Goal: Information Seeking & Learning: Learn about a topic

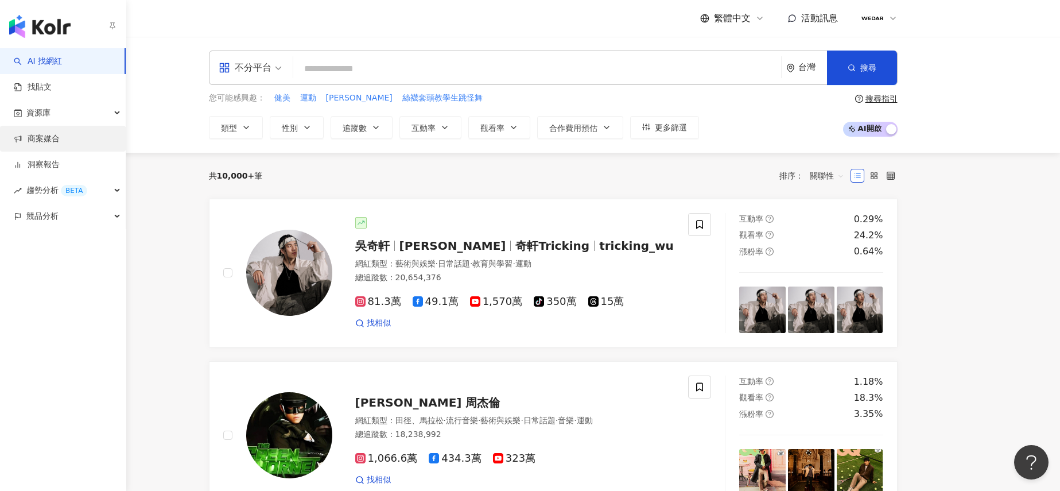
click at [34, 145] on link "商案媒合" at bounding box center [37, 138] width 46 height 11
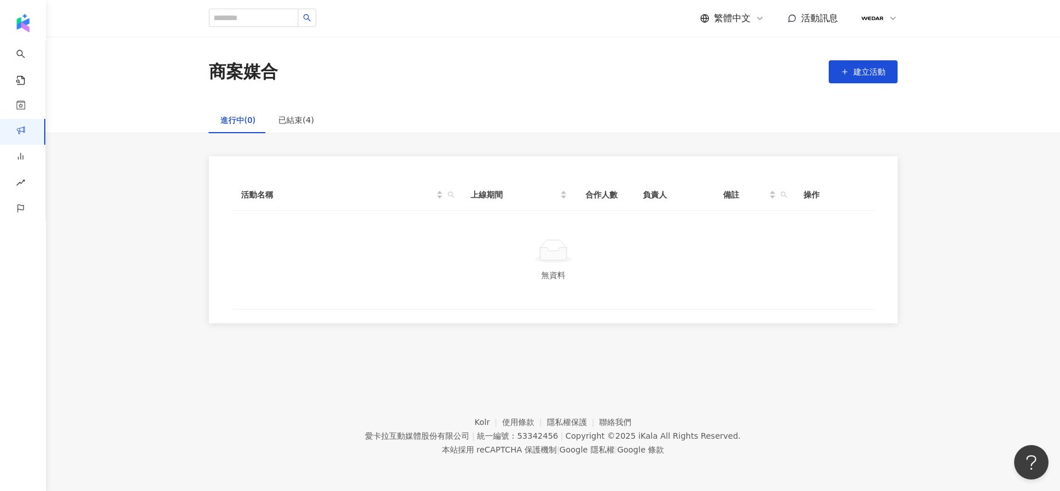
click at [896, 17] on icon at bounding box center [892, 18] width 9 height 9
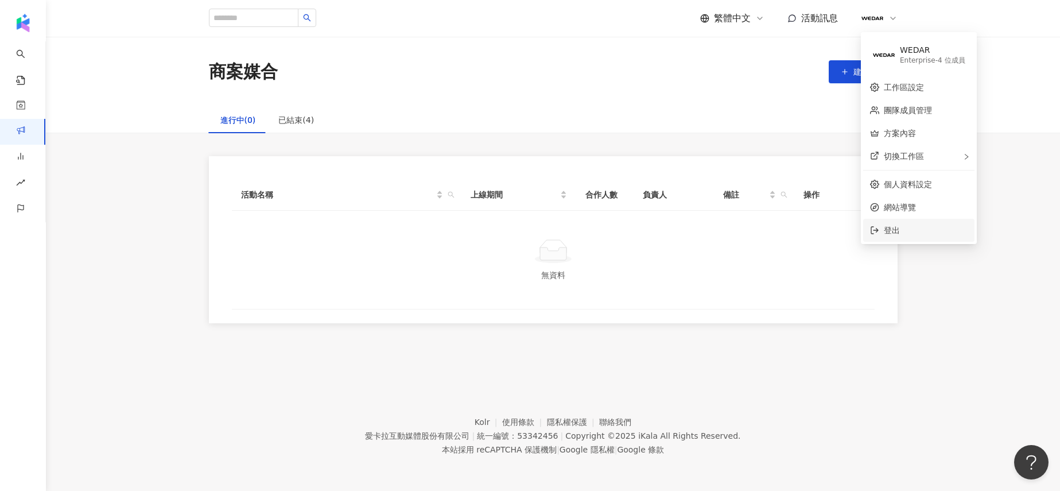
click at [913, 228] on span "登出" at bounding box center [926, 230] width 84 height 13
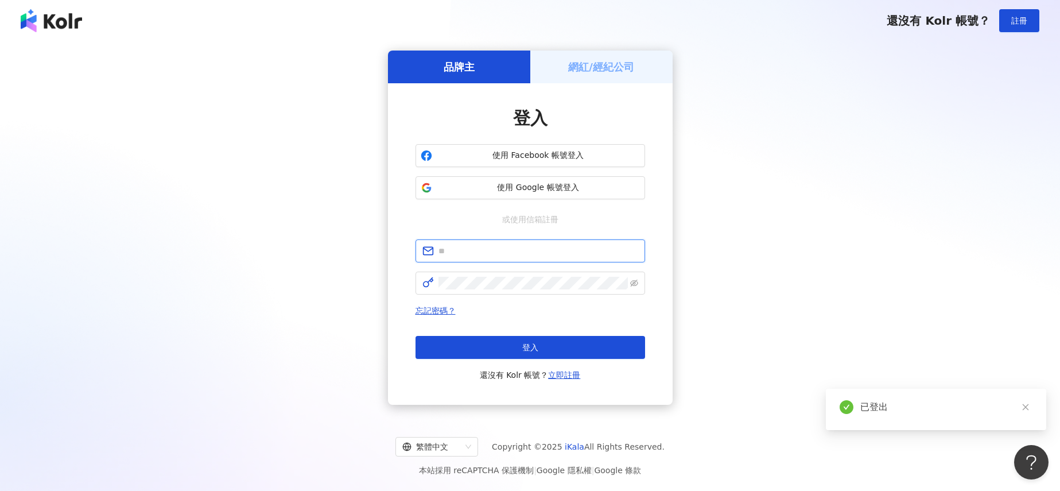
type input "**********"
click at [603, 64] on h5 "網紅/經紀公司" at bounding box center [601, 67] width 66 height 14
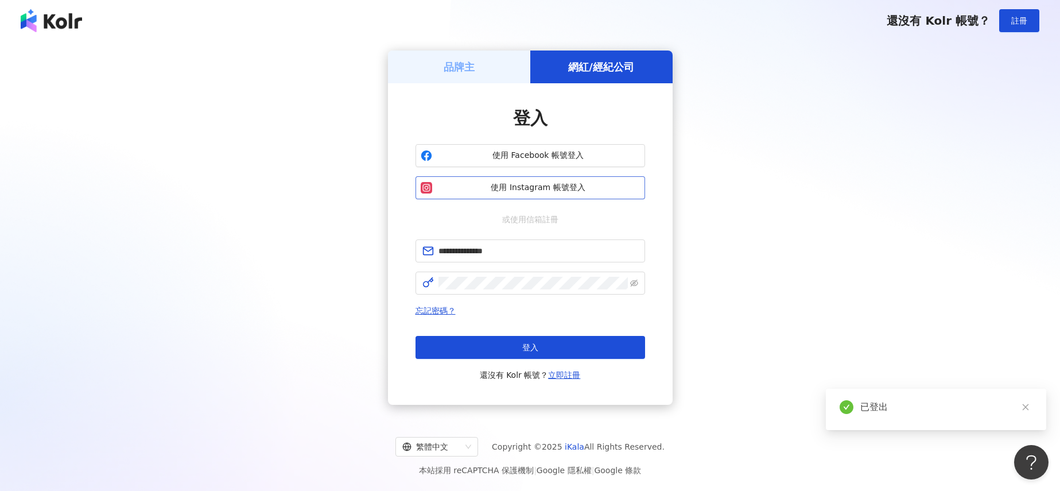
click at [551, 178] on button "使用 Instagram 帳號登入" at bounding box center [530, 187] width 230 height 23
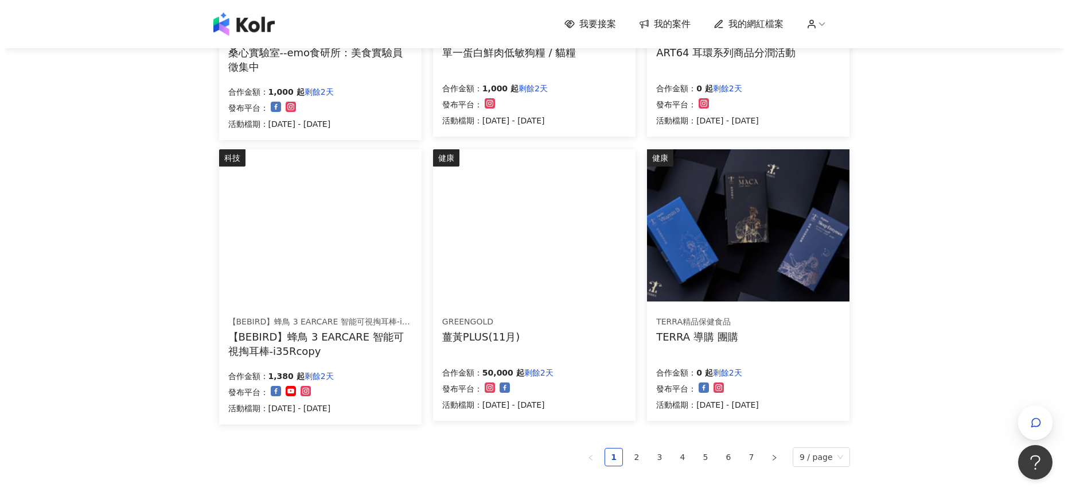
scroll to position [612, 0]
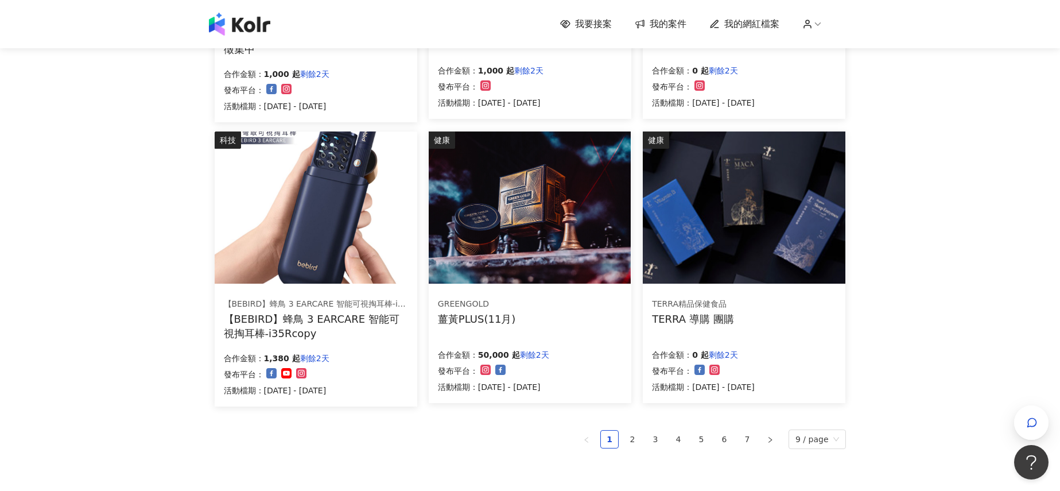
click at [546, 254] on img at bounding box center [530, 207] width 202 height 152
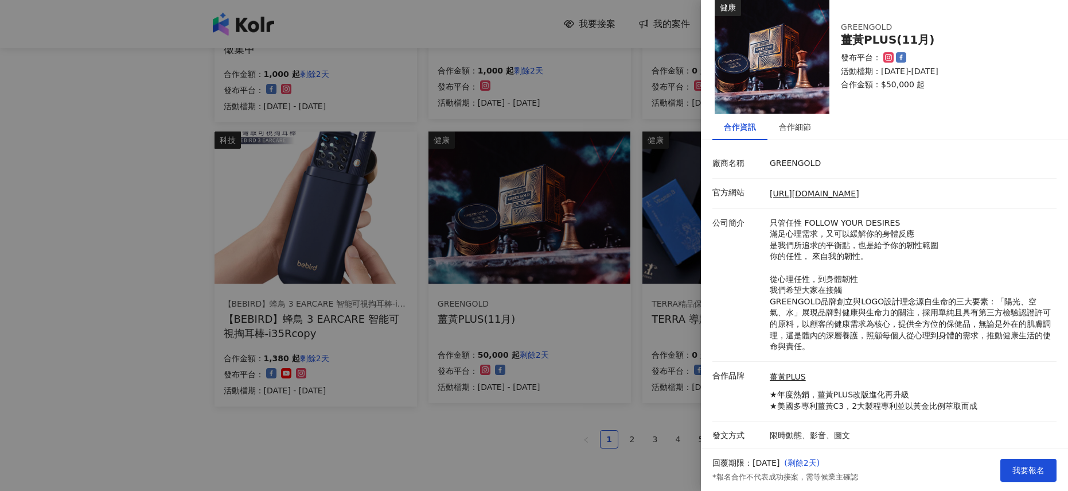
scroll to position [15, 0]
click at [651, 321] on div at bounding box center [534, 245] width 1068 height 491
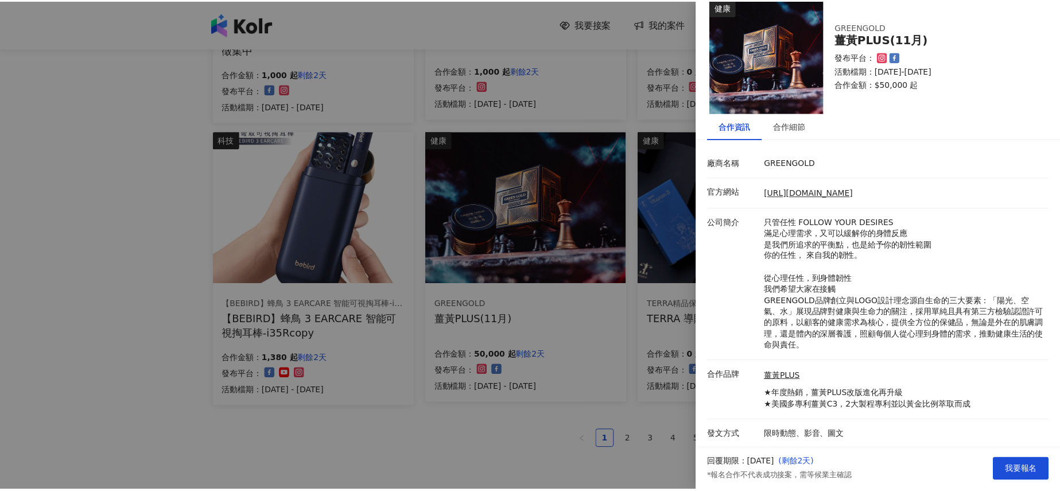
scroll to position [0, 0]
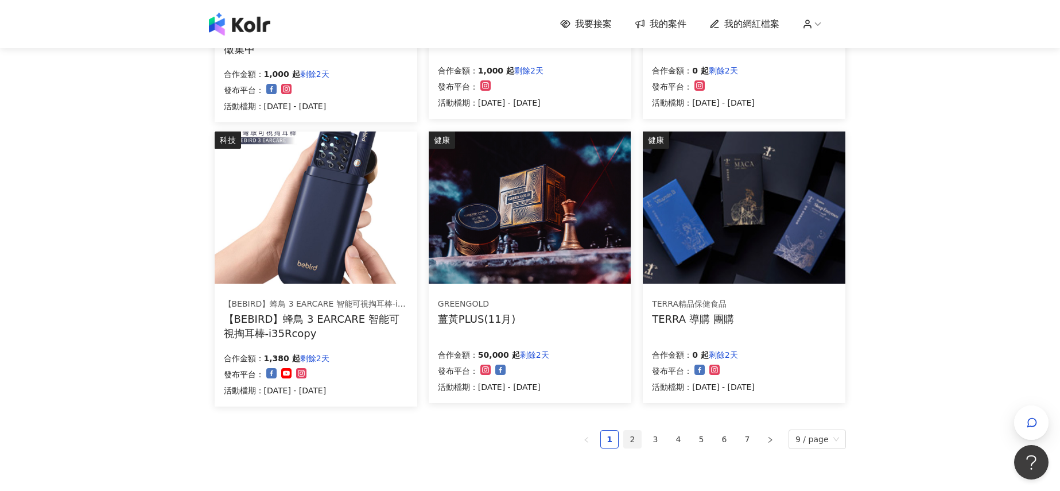
click at [633, 437] on link "2" at bounding box center [632, 438] width 17 height 17
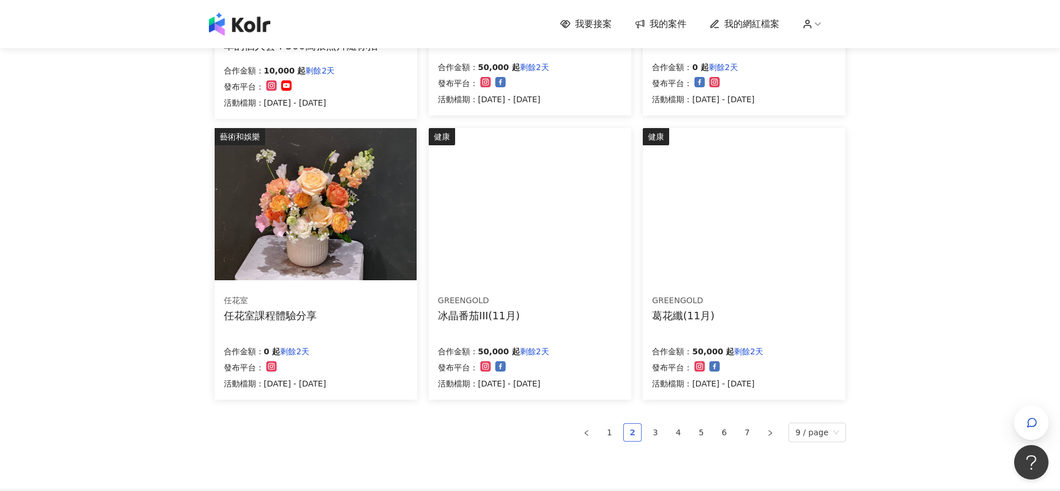
scroll to position [608, 0]
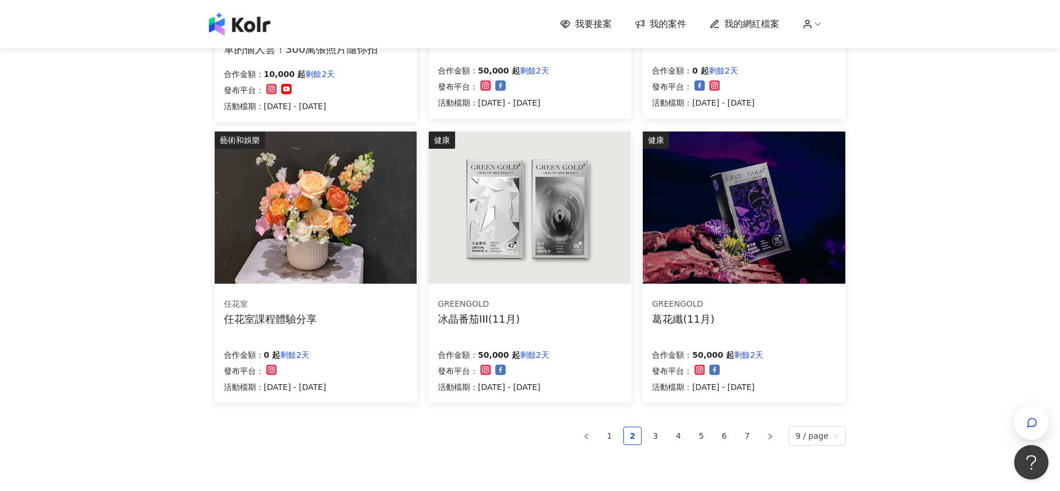
click at [384, 220] on img at bounding box center [316, 207] width 202 height 152
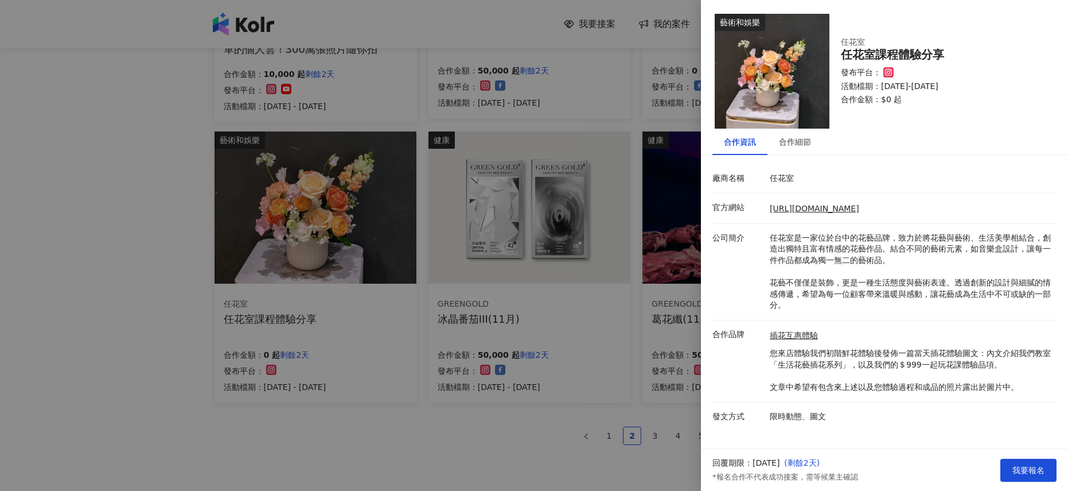
click at [492, 451] on div at bounding box center [534, 245] width 1068 height 491
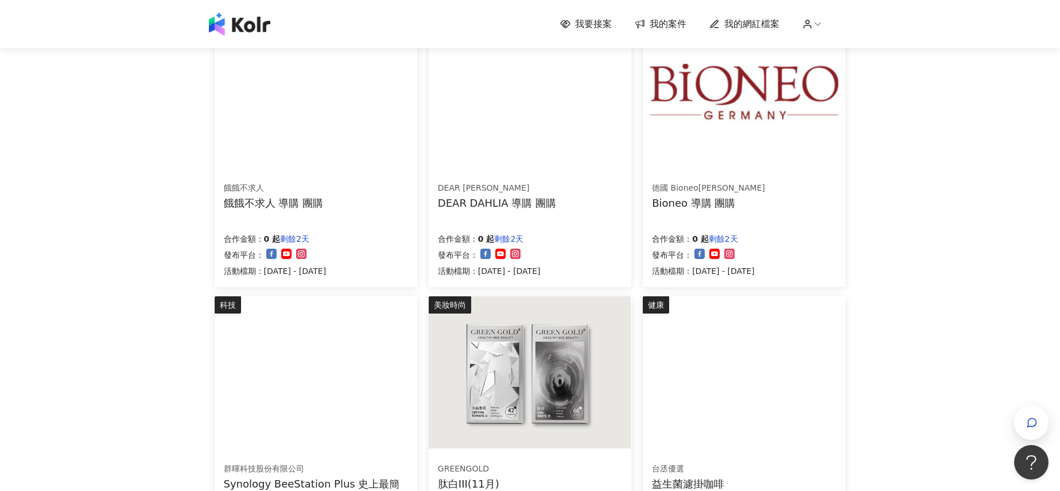
scroll to position [138, 0]
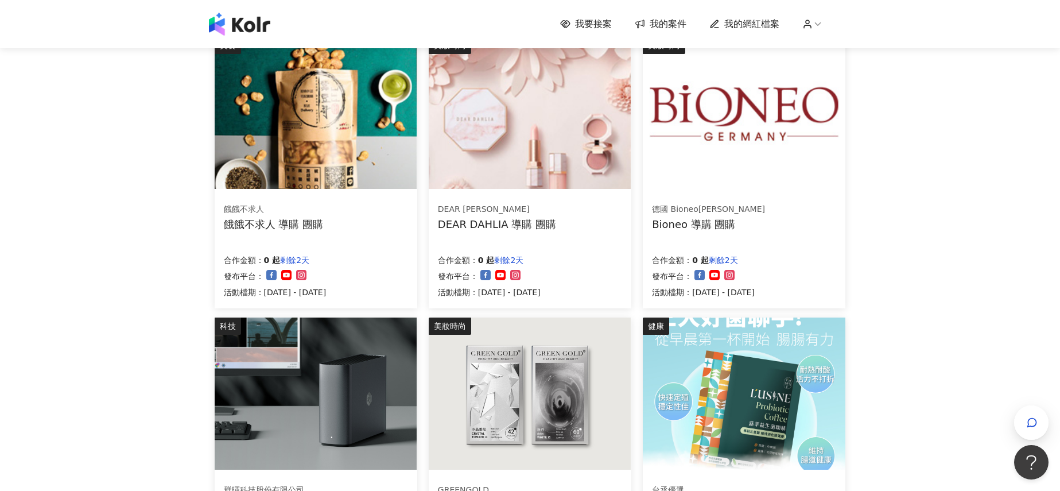
click at [755, 159] on img at bounding box center [744, 113] width 202 height 152
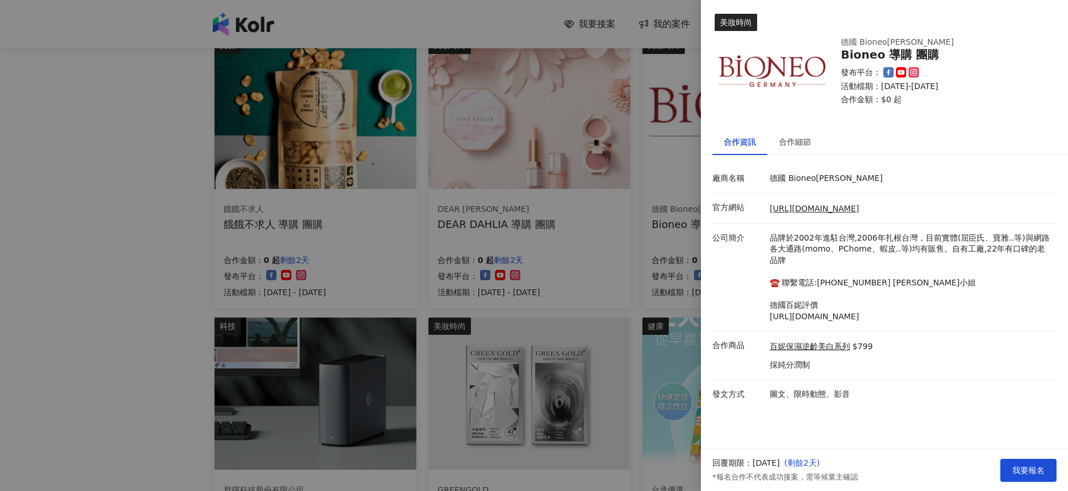
click at [632, 188] on div at bounding box center [534, 245] width 1068 height 491
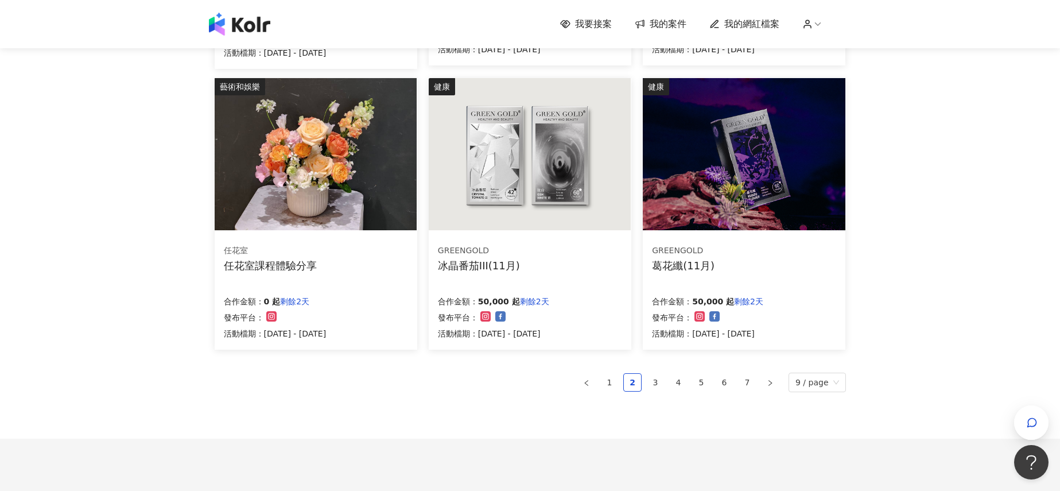
scroll to position [737, 0]
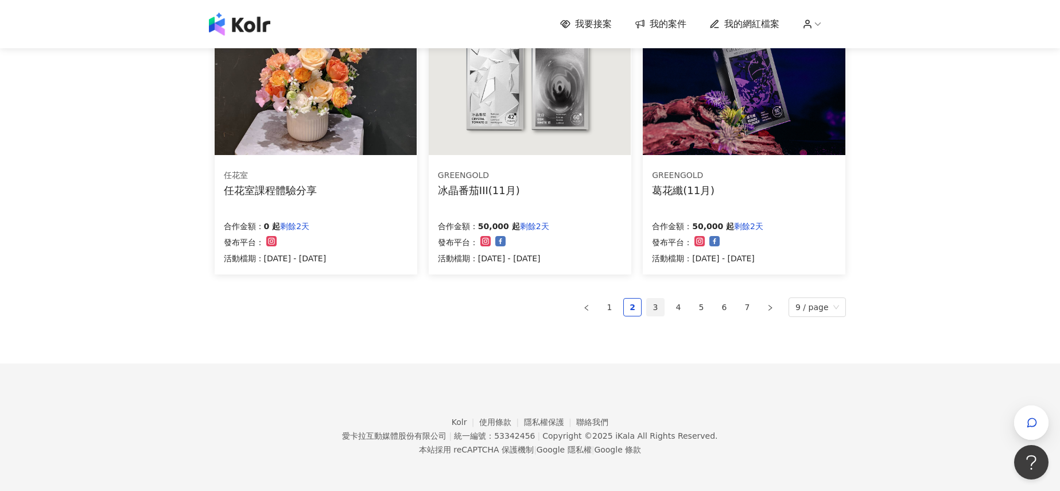
click at [656, 305] on link "3" at bounding box center [655, 306] width 17 height 17
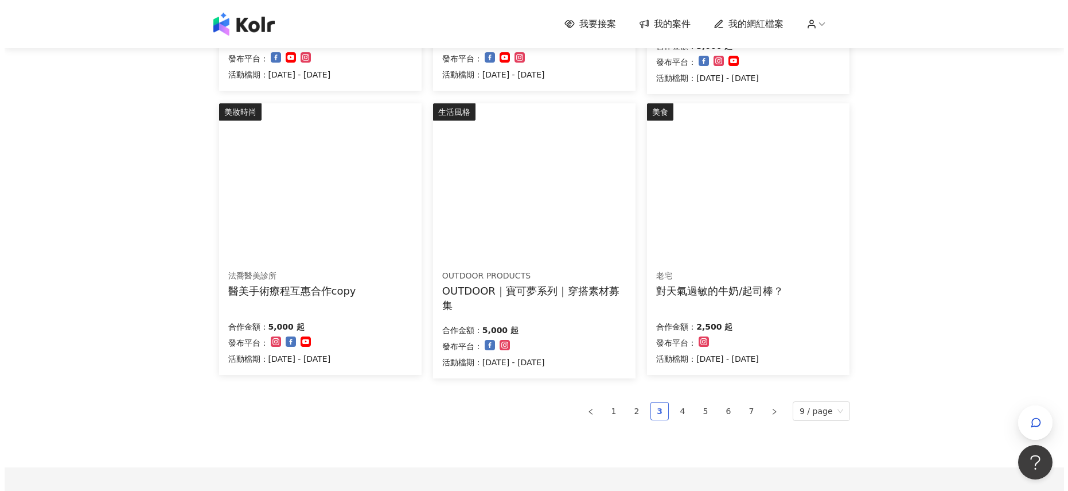
scroll to position [566, 0]
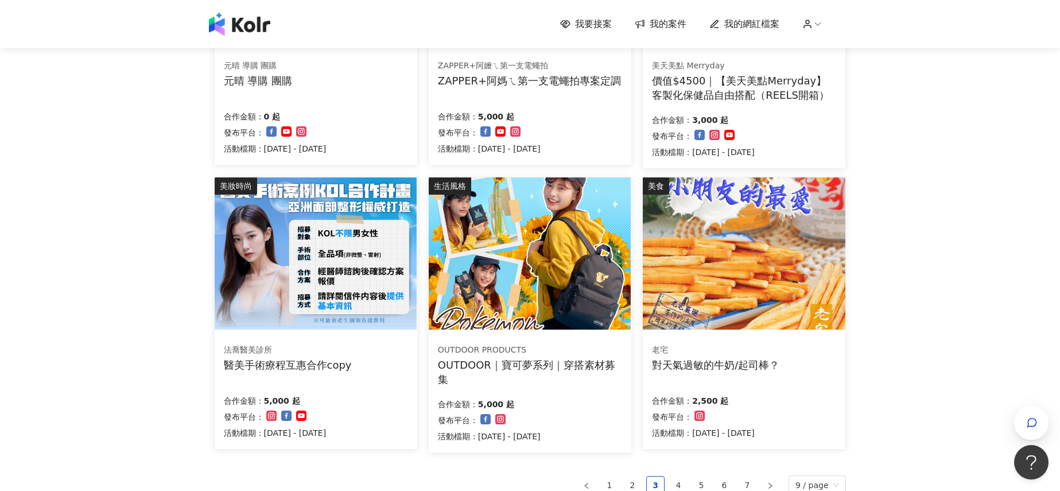
click at [551, 282] on img at bounding box center [530, 253] width 202 height 152
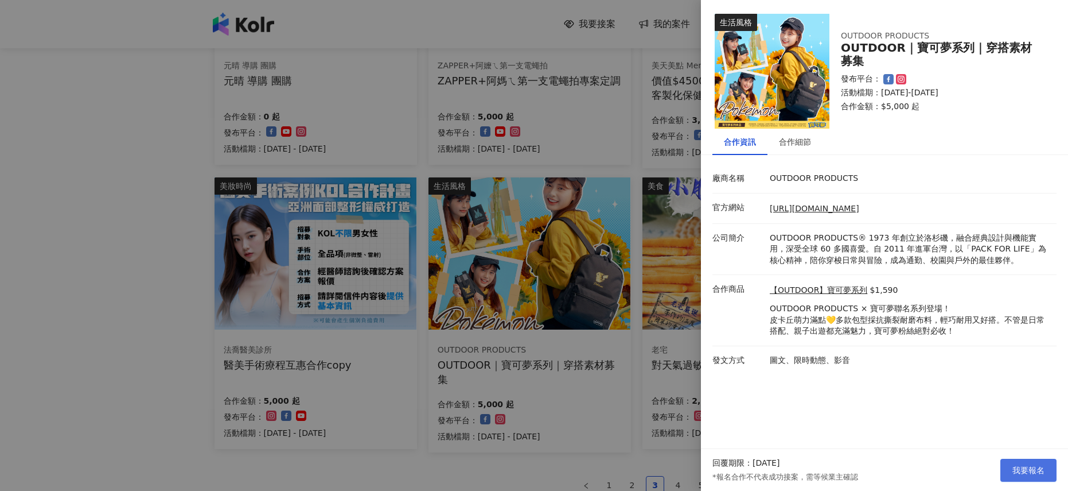
click at [1025, 461] on button "我要報名" at bounding box center [1029, 469] width 56 height 23
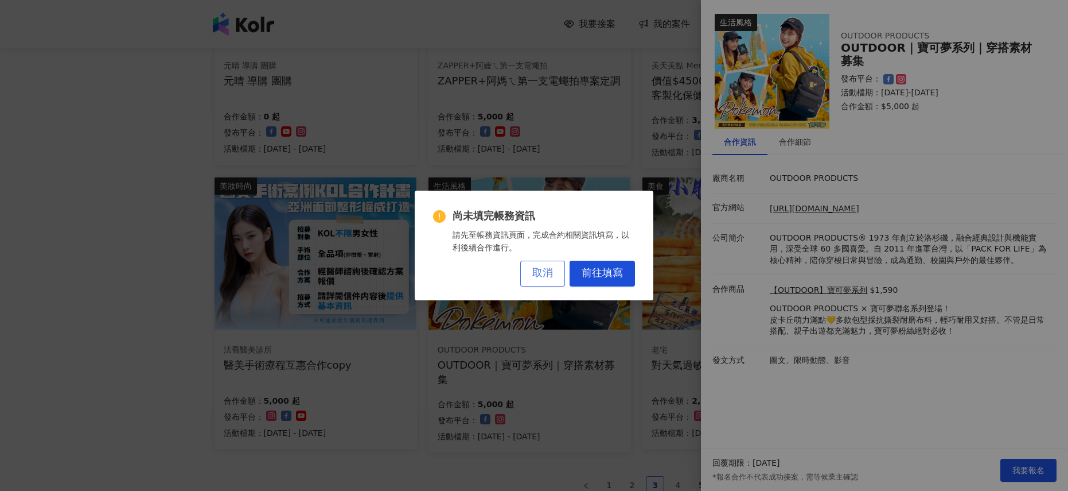
click at [533, 272] on span "取消" at bounding box center [542, 273] width 21 height 13
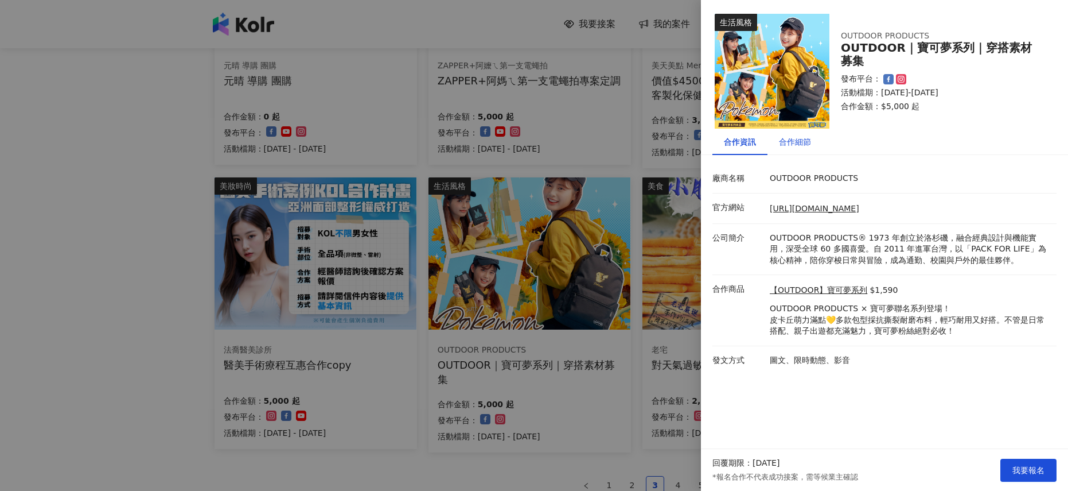
click at [802, 140] on div "合作細節" at bounding box center [795, 141] width 32 height 13
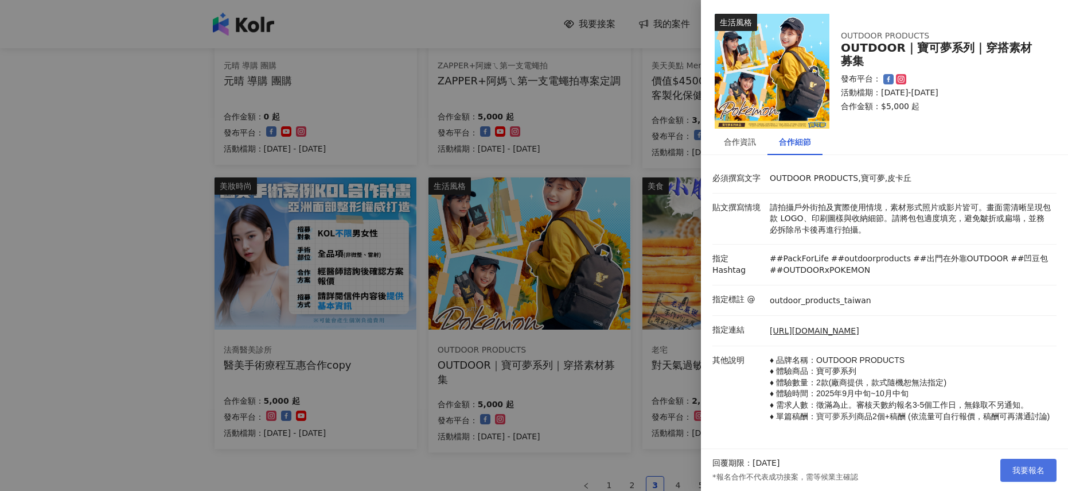
click at [1025, 478] on button "我要報名" at bounding box center [1029, 469] width 56 height 23
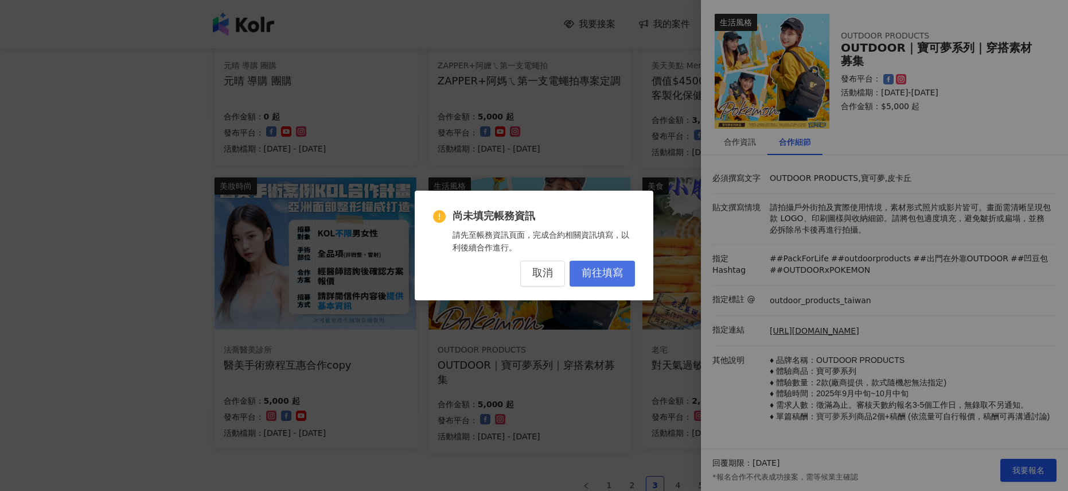
click at [597, 271] on span "前往填寫" at bounding box center [602, 273] width 41 height 13
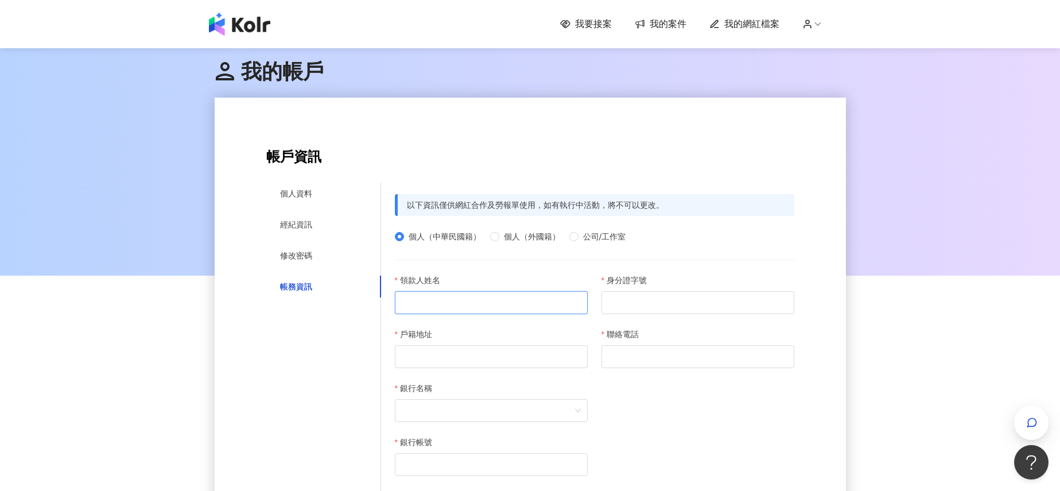
click at [500, 296] on input "領款人姓名" at bounding box center [491, 302] width 193 height 23
type input "***"
type input "**********"
click at [617, 303] on input "身分證字號" at bounding box center [697, 302] width 193 height 23
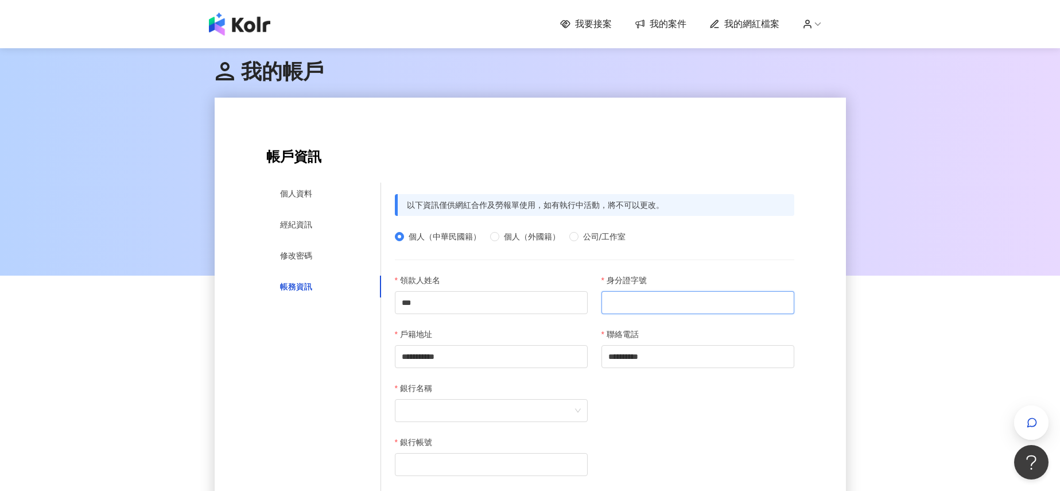
type input "*"
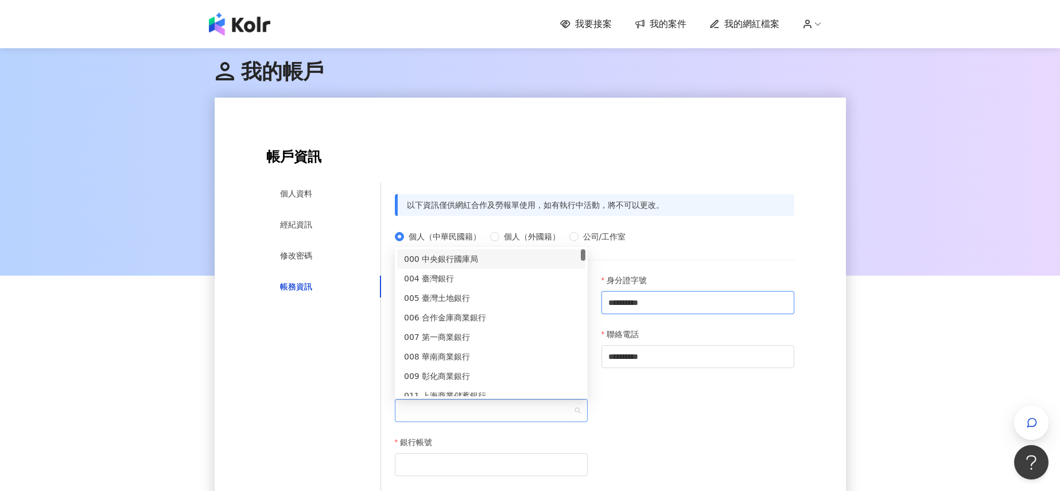
click at [573, 409] on span at bounding box center [491, 410] width 179 height 22
type input "**********"
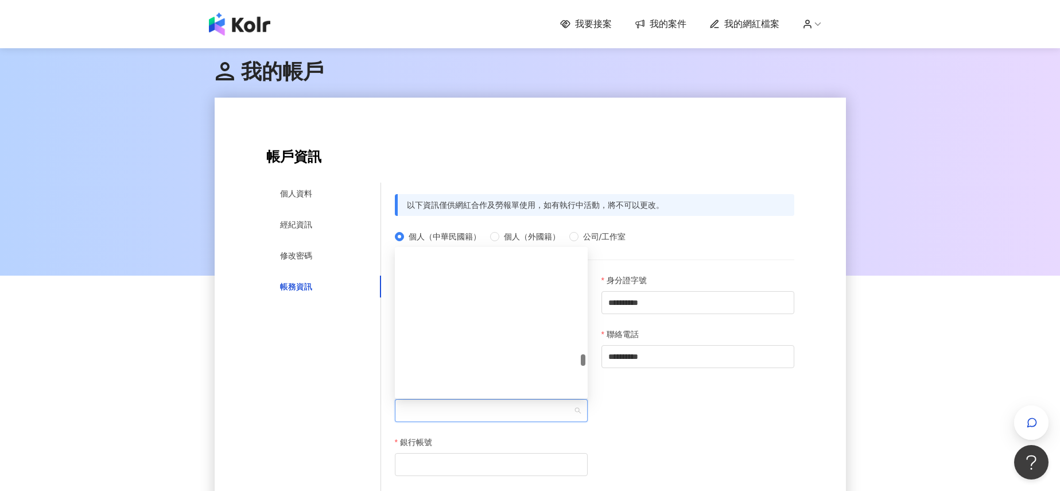
scroll to position [4387, 0]
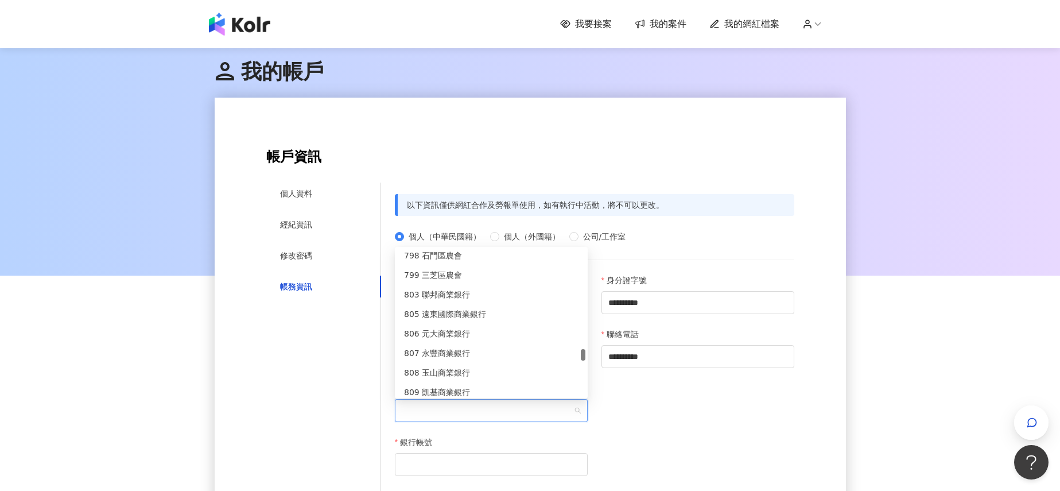
drag, startPoint x: 583, startPoint y: 260, endPoint x: 578, endPoint y: 350, distance: 89.6
click at [578, 350] on div "798 石門區農會 799 三芝區農會 803 聯邦商業銀行 805 遠東國際商業銀行 806 元大商業銀行 807 永豐商業銀行 808 玉山商業銀行 80…" at bounding box center [491, 322] width 188 height 147
click at [497, 371] on div "808 玉山商業銀行" at bounding box center [491, 372] width 174 height 13
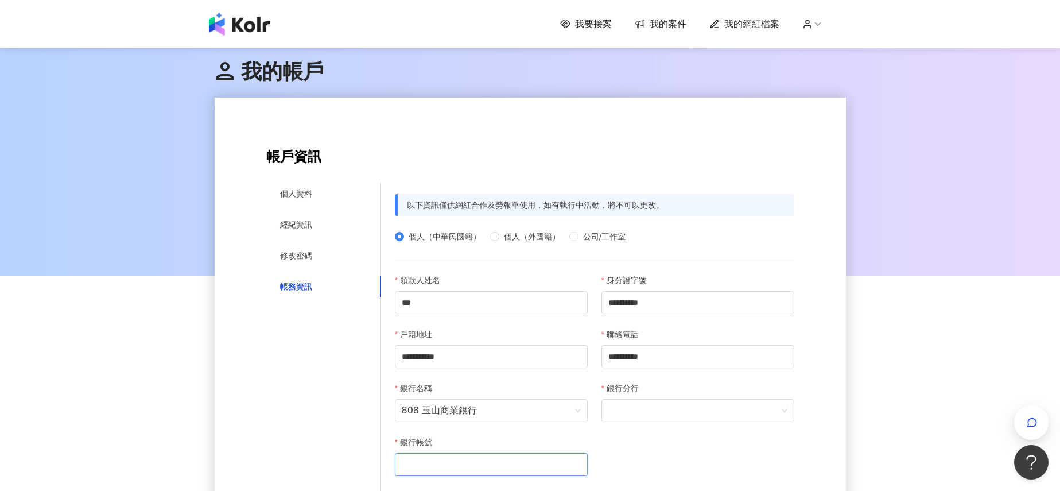
click at [452, 454] on input "銀行帳號" at bounding box center [491, 464] width 193 height 23
click at [602, 411] on div at bounding box center [697, 410] width 193 height 23
click at [614, 411] on span at bounding box center [697, 410] width 179 height 22
type input "*"
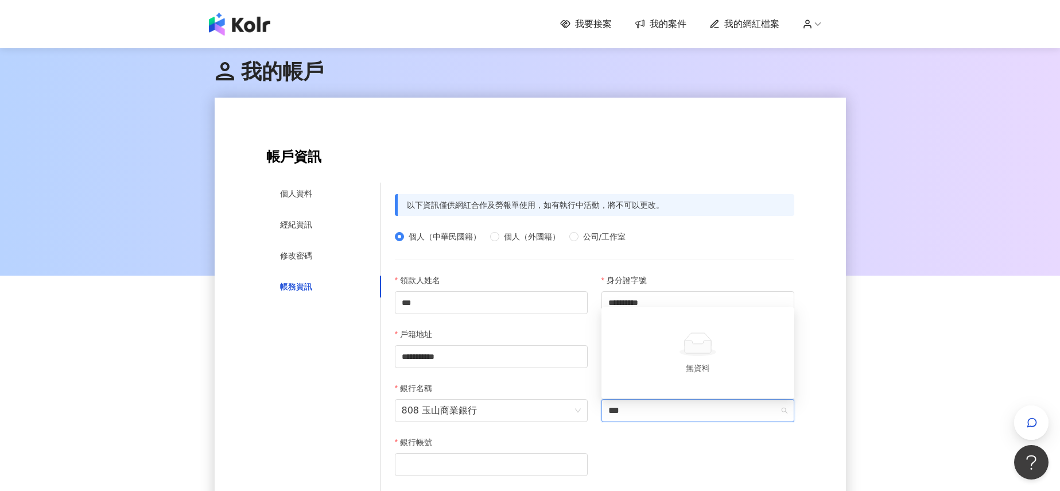
type input "**"
click at [619, 388] on div "8081182 南港分行" at bounding box center [698, 386] width 174 height 13
click at [508, 462] on input "銀行帳號" at bounding box center [491, 464] width 193 height 23
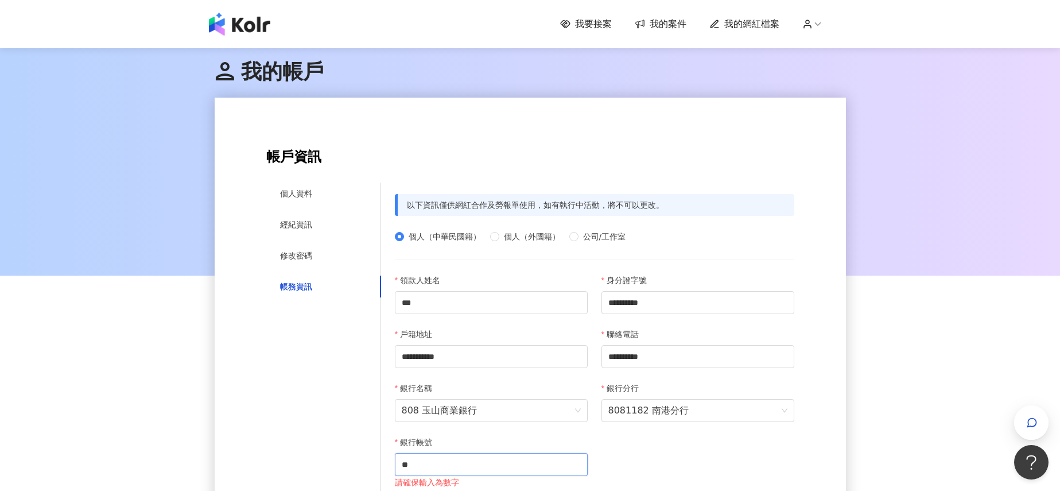
type input "*"
click at [419, 465] on input "**********" at bounding box center [491, 464] width 193 height 23
click at [433, 466] on input "**********" at bounding box center [491, 464] width 193 height 23
click at [470, 470] on input "**********" at bounding box center [491, 464] width 193 height 23
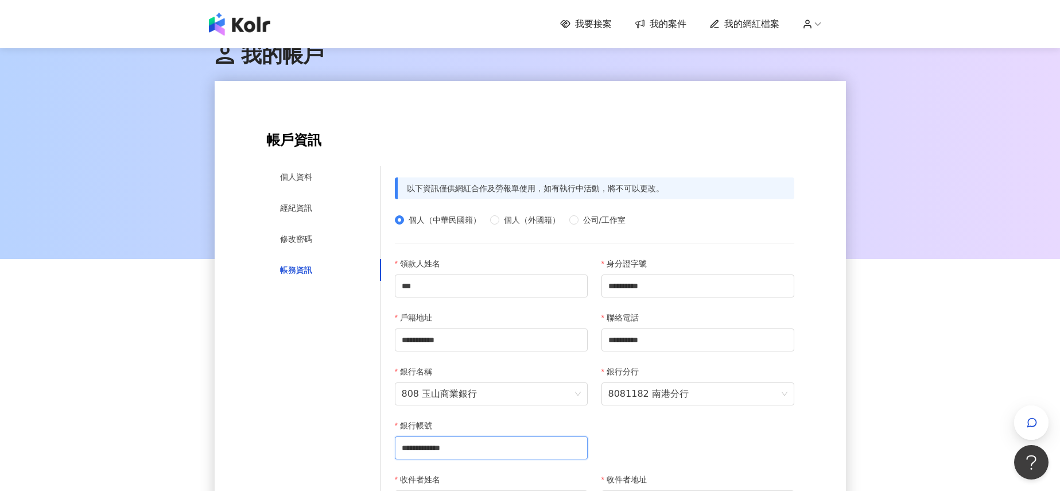
scroll to position [220, 0]
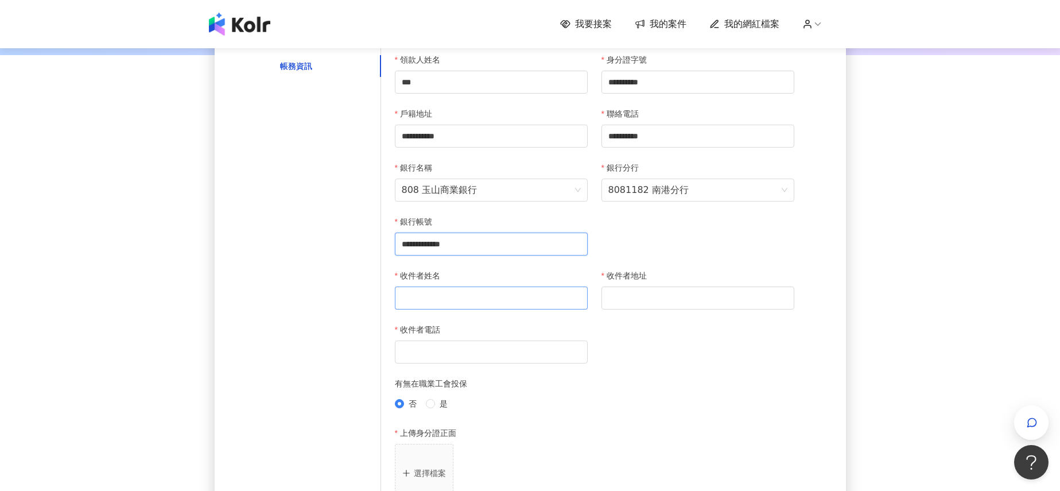
type input "**********"
click at [516, 294] on input "收件者姓名" at bounding box center [491, 297] width 193 height 23
type input "***"
type input "**********"
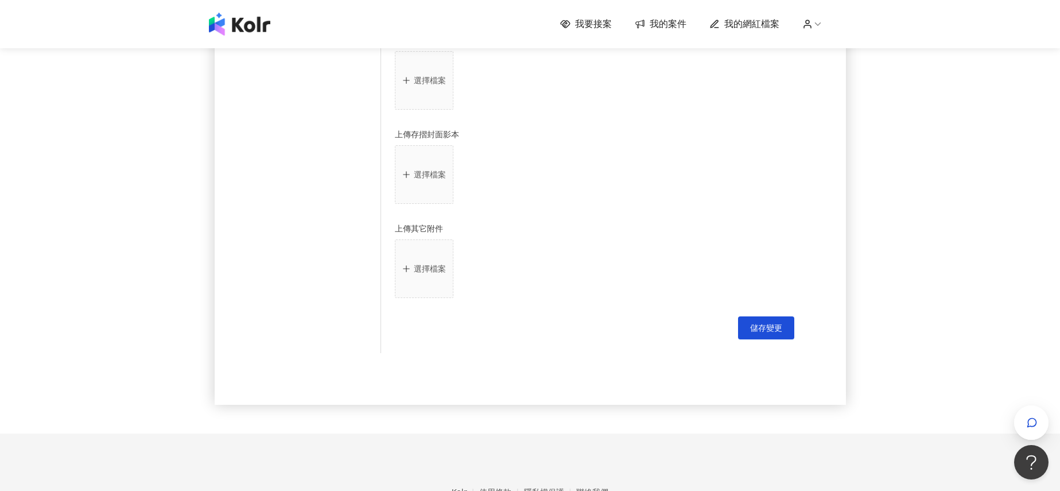
scroll to position [545, 0]
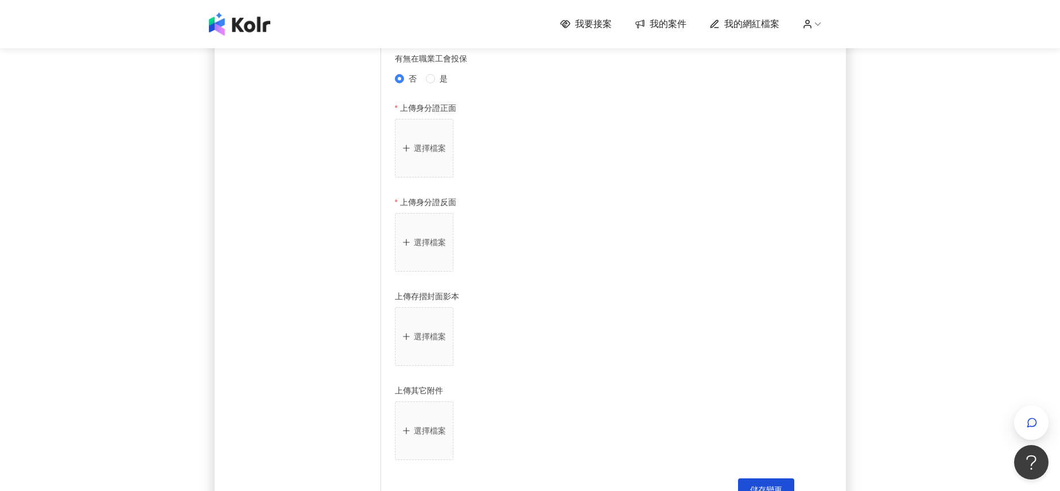
click at [430, 151] on p "選擇檔案" at bounding box center [430, 147] width 32 height 9
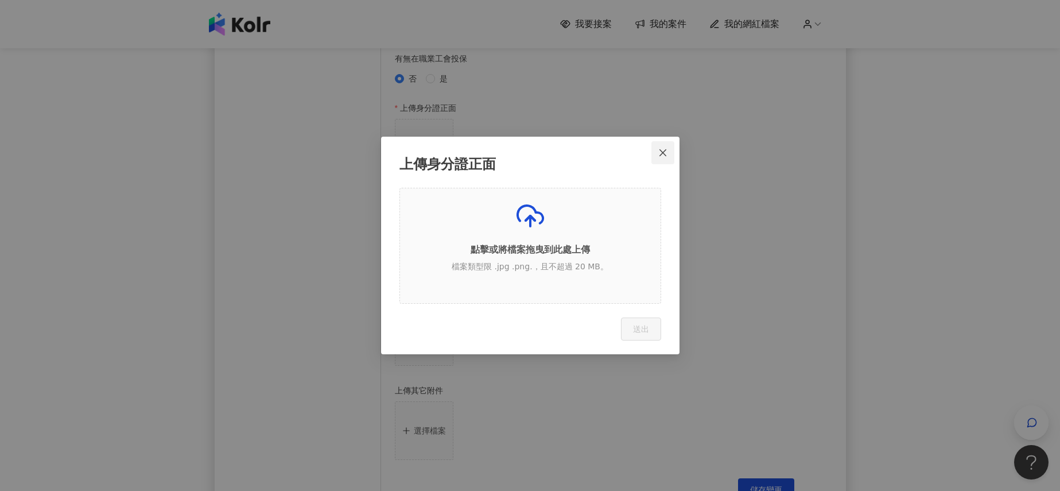
click at [665, 155] on icon "close" at bounding box center [662, 152] width 7 height 7
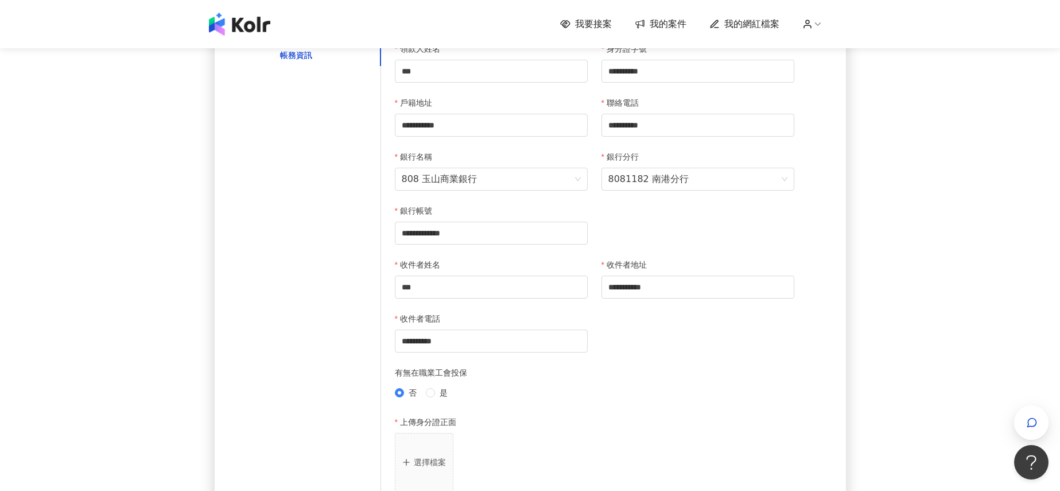
scroll to position [542, 0]
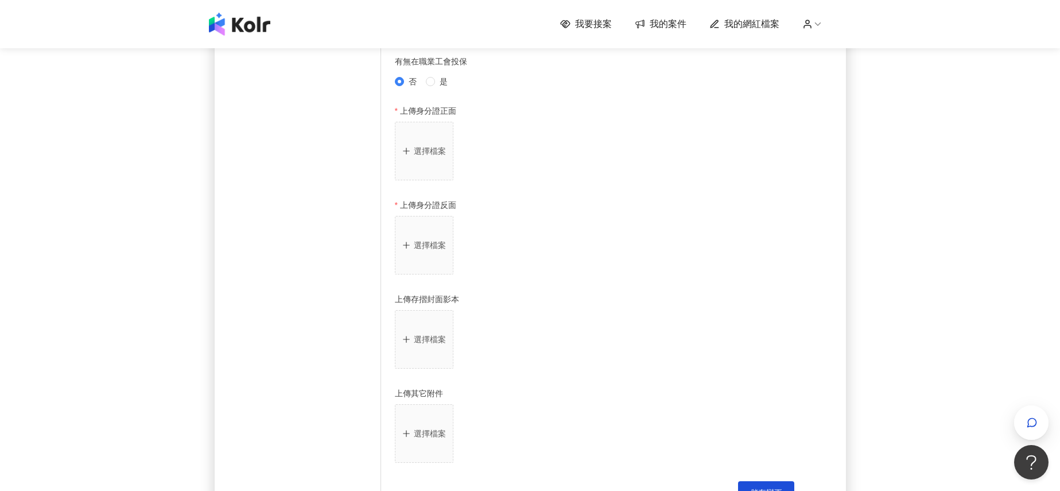
click at [423, 153] on p "選擇檔案" at bounding box center [430, 150] width 32 height 9
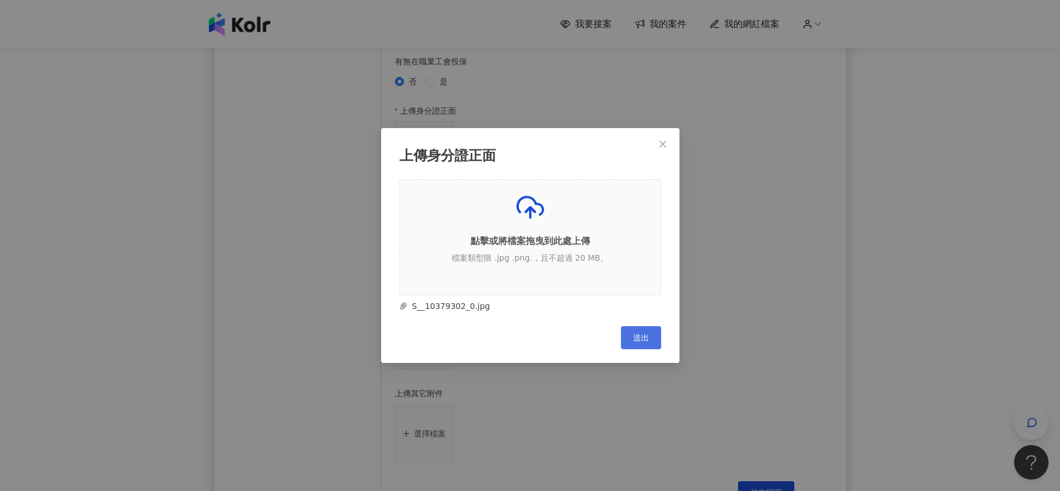
click at [639, 341] on span "送出" at bounding box center [641, 337] width 16 height 9
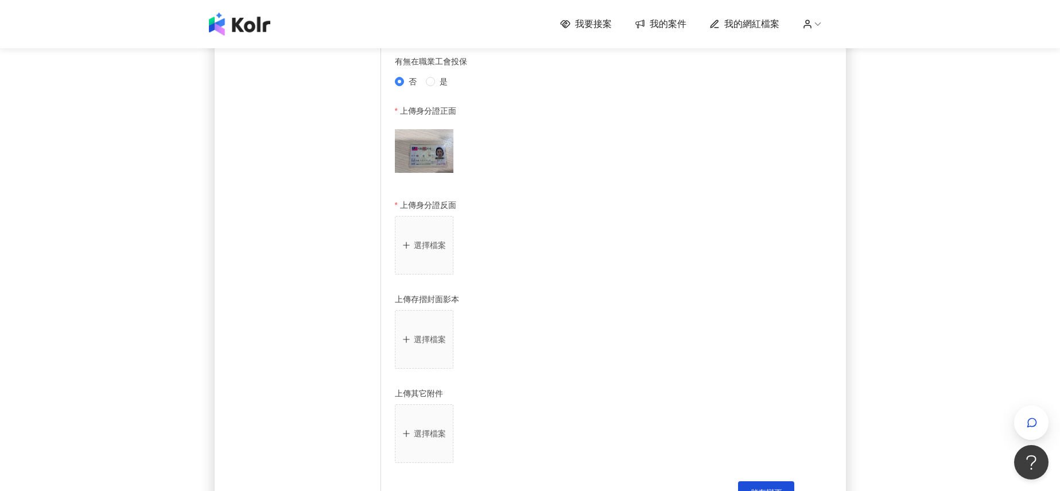
click at [426, 242] on button "選擇檔案" at bounding box center [424, 245] width 59 height 59
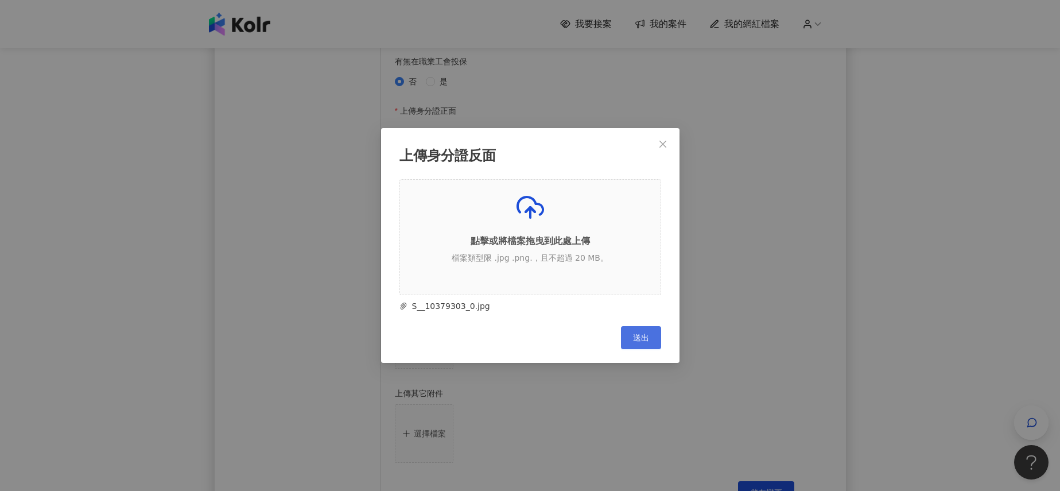
click at [639, 340] on span "送出" at bounding box center [641, 337] width 16 height 9
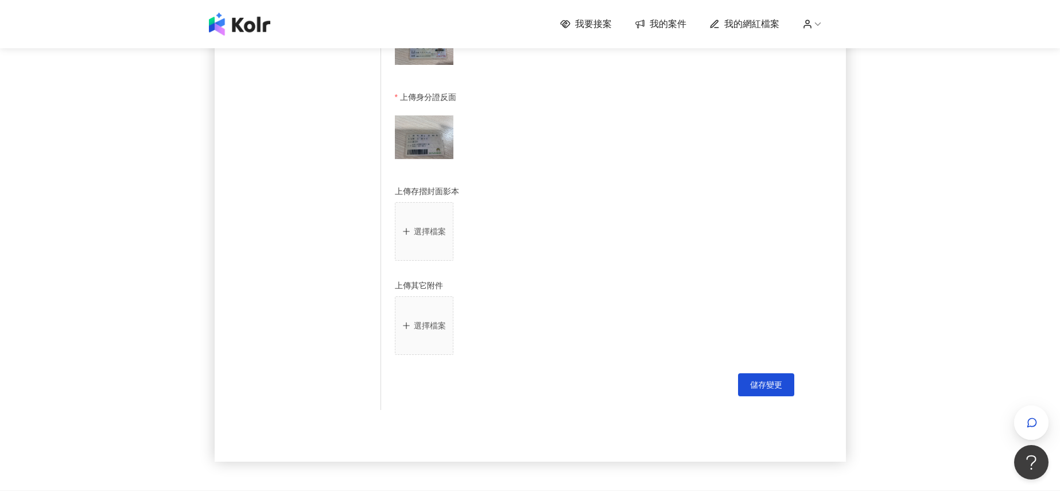
scroll to position [781, 0]
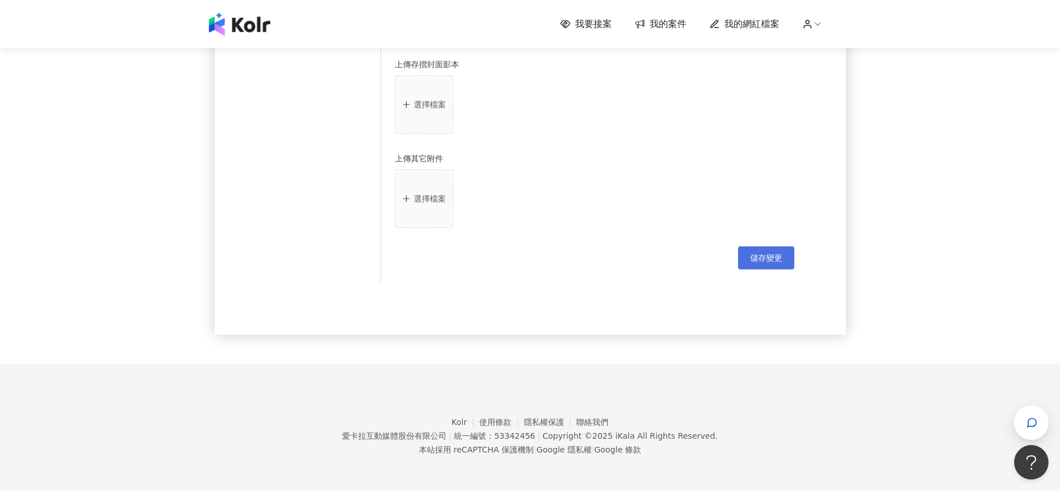
click at [754, 262] on span "儲存變更" at bounding box center [766, 257] width 32 height 9
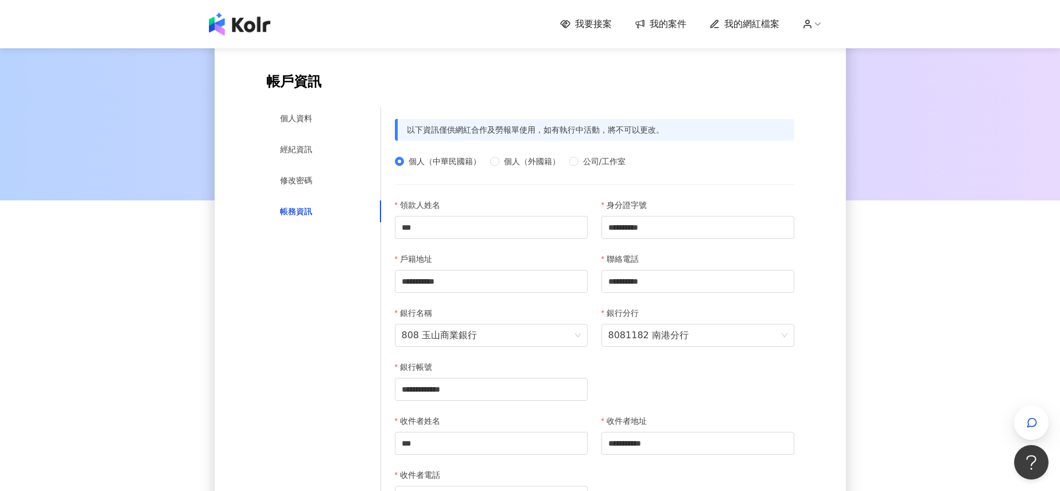
scroll to position [0, 0]
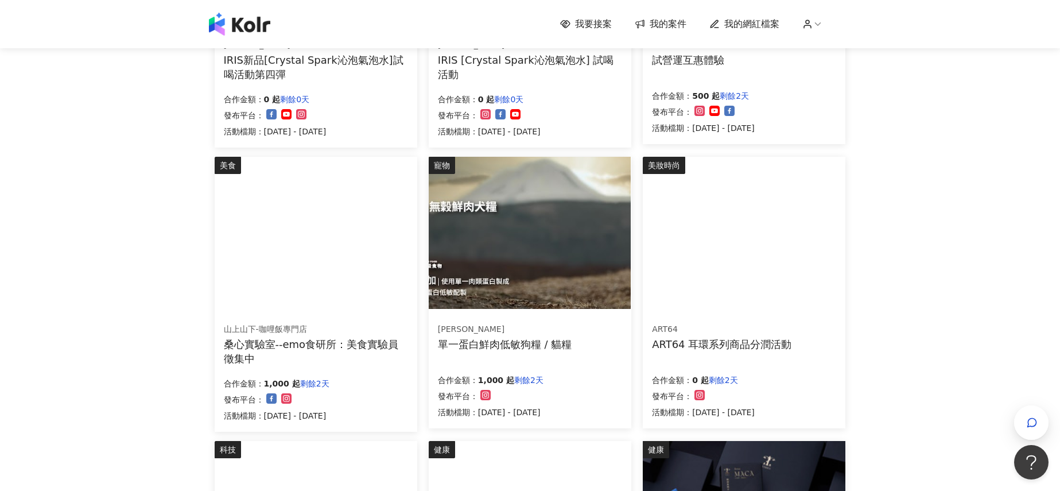
scroll to position [744, 0]
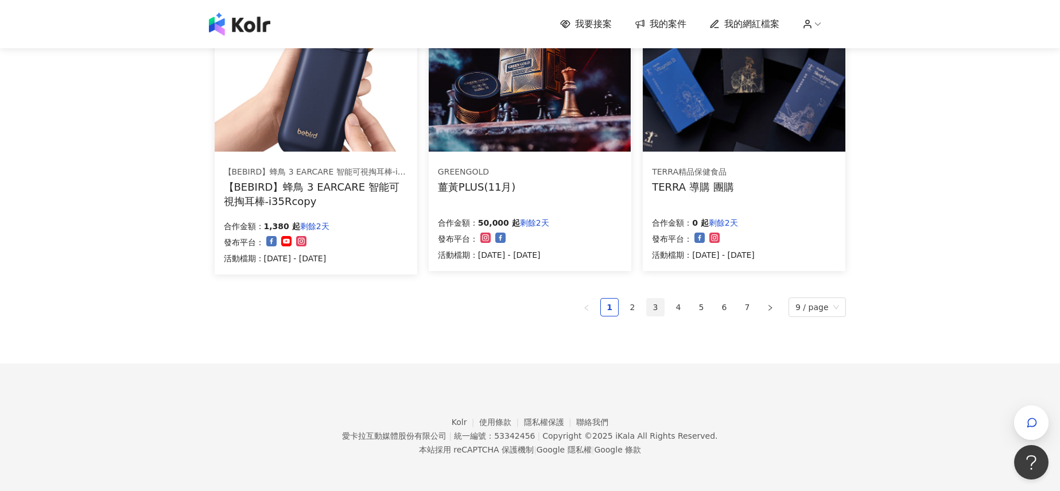
click at [656, 312] on link "3" at bounding box center [655, 306] width 17 height 17
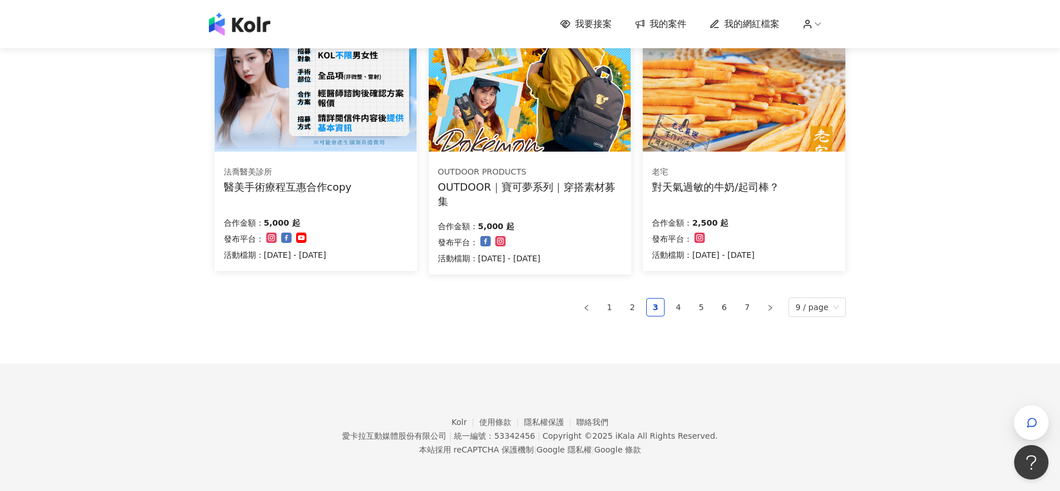
click at [559, 131] on img at bounding box center [530, 75] width 202 height 152
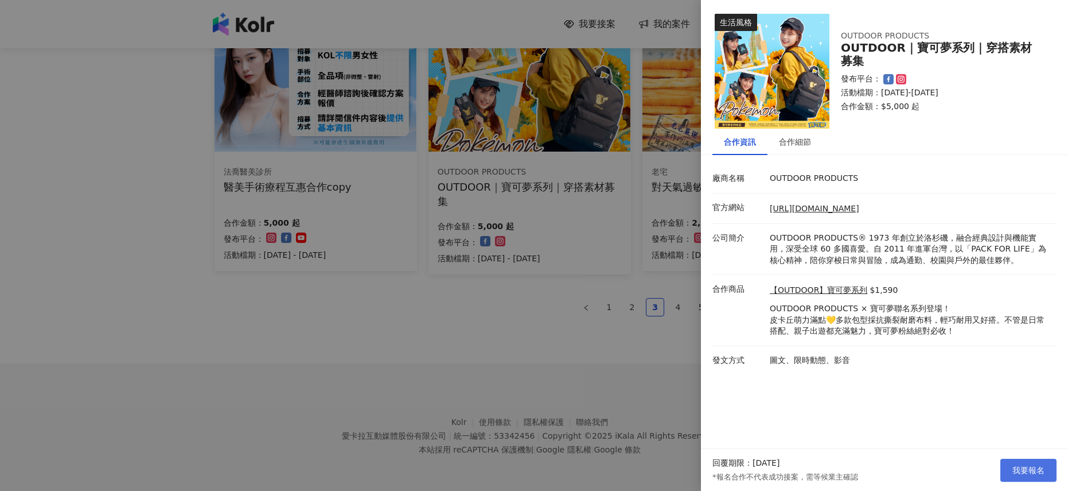
click at [1014, 469] on span "我要報名" at bounding box center [1029, 469] width 32 height 9
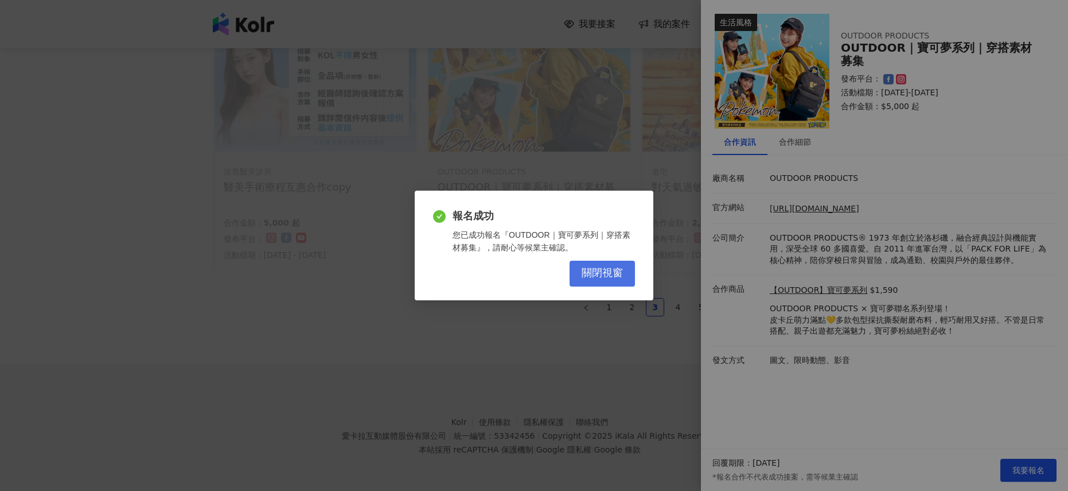
click at [627, 281] on button "關閉視窗" at bounding box center [602, 273] width 65 height 26
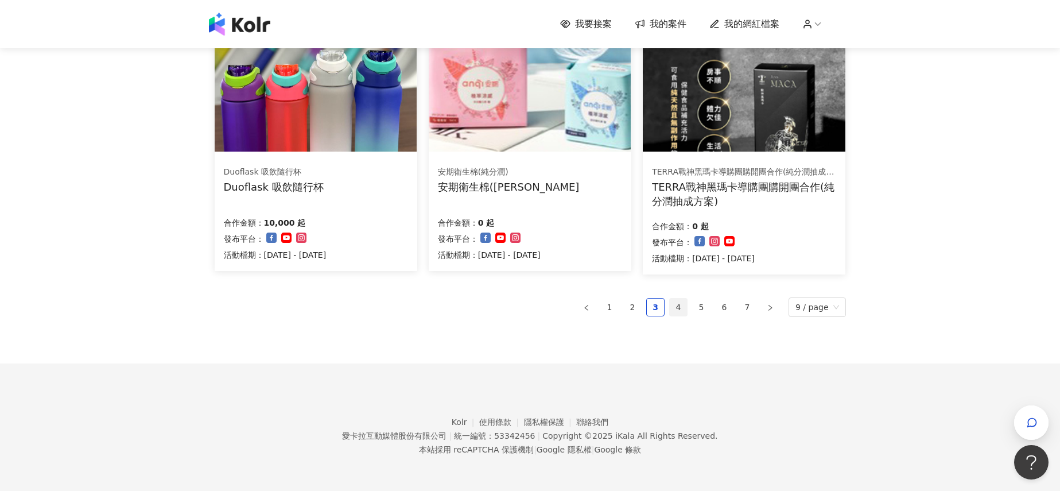
click at [682, 308] on link "4" at bounding box center [678, 306] width 17 height 17
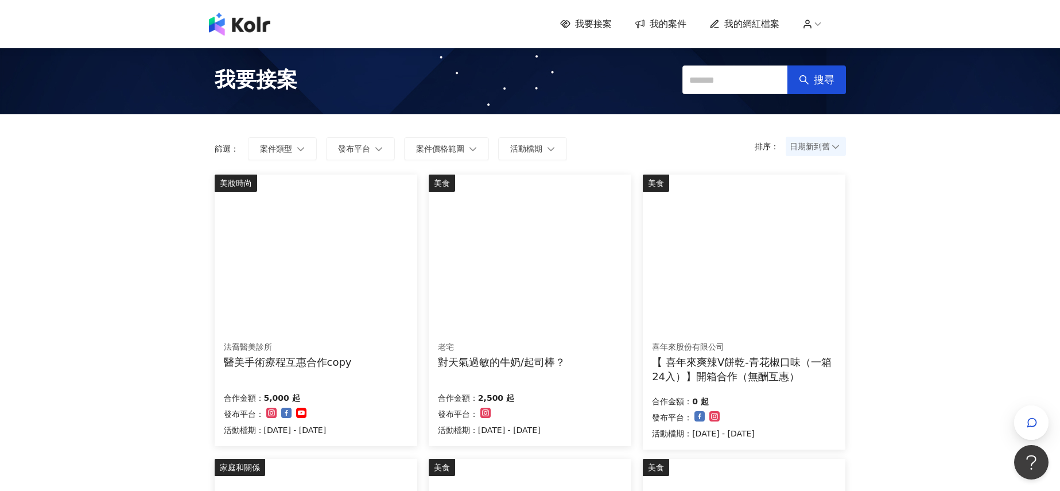
scroll to position [0, 0]
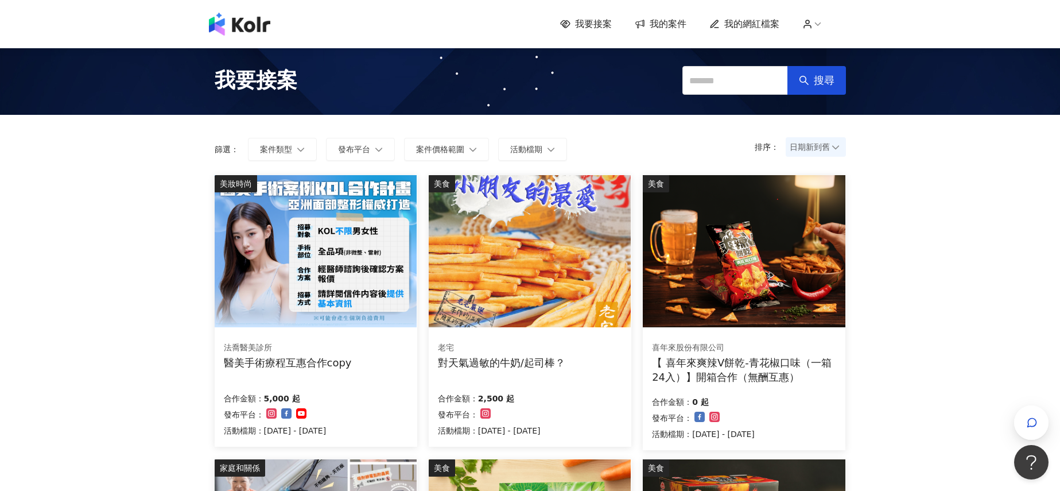
click at [372, 265] on img at bounding box center [316, 251] width 202 height 152
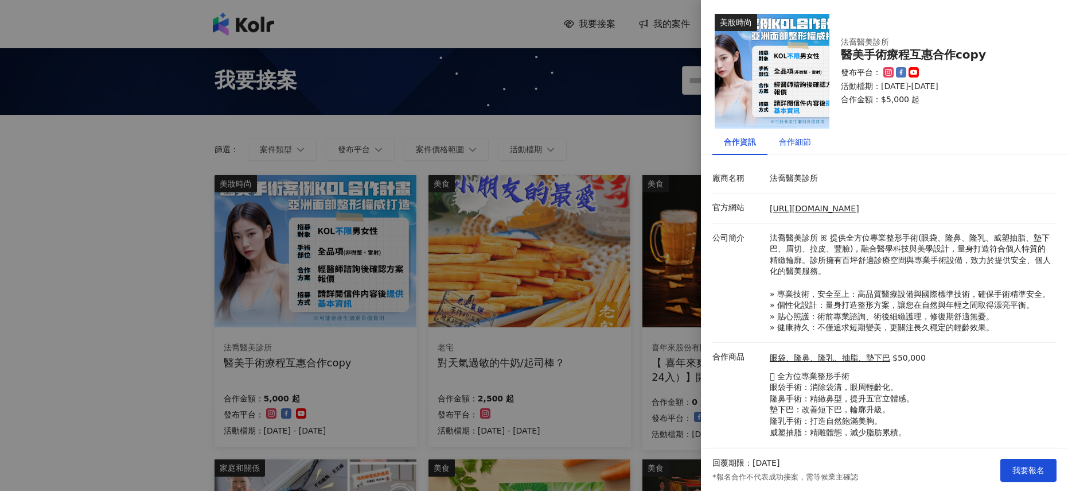
click at [803, 141] on div "合作細節" at bounding box center [795, 141] width 32 height 13
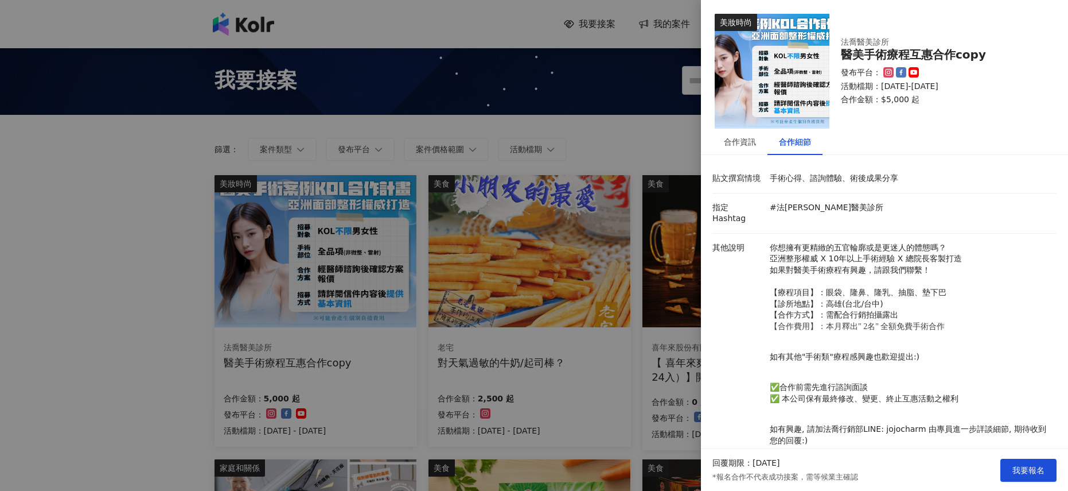
click at [771, 146] on div "合作細節" at bounding box center [795, 142] width 55 height 26
click at [733, 148] on div "合作資訊" at bounding box center [740, 142] width 55 height 26
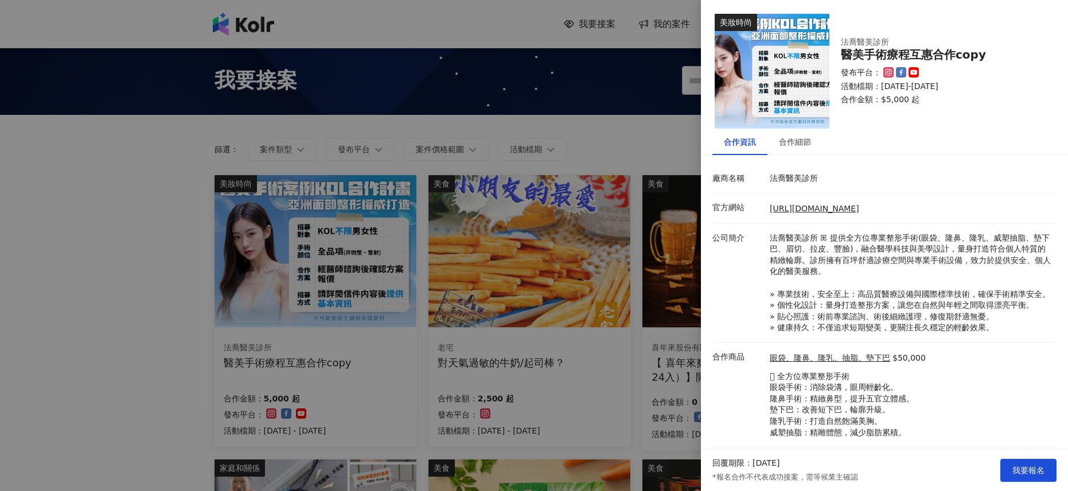
click at [636, 356] on div at bounding box center [534, 245] width 1068 height 491
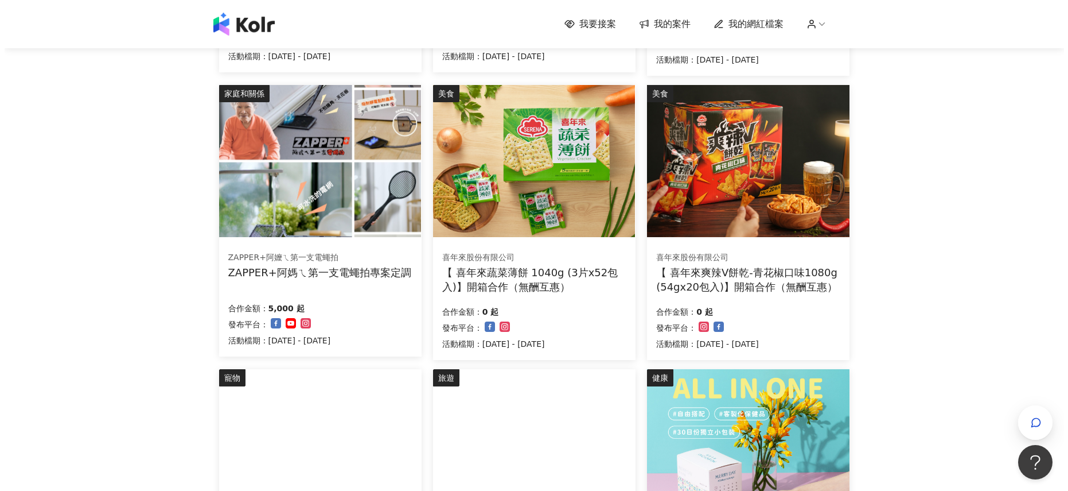
scroll to position [133, 0]
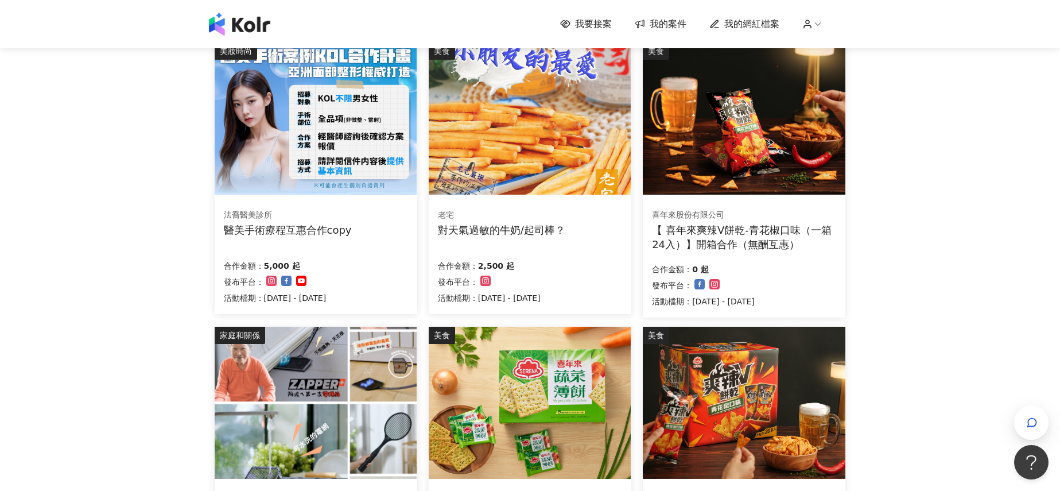
click at [550, 151] on img at bounding box center [530, 118] width 202 height 152
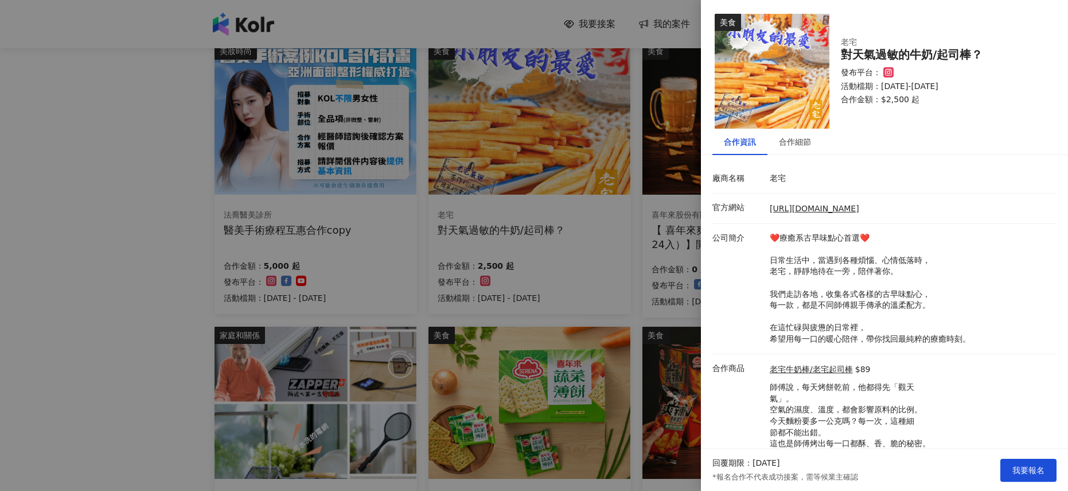
click at [786, 178] on p "老宅" at bounding box center [910, 178] width 281 height 11
click at [780, 178] on p "老宅" at bounding box center [910, 178] width 281 height 11
click at [792, 145] on div "合作細節" at bounding box center [795, 141] width 32 height 13
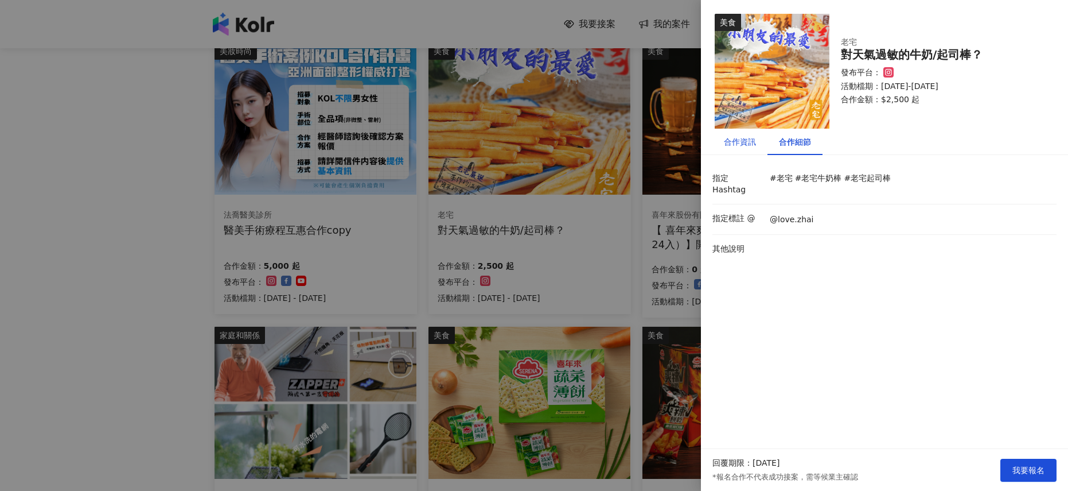
click at [742, 145] on div "合作資訊" at bounding box center [740, 141] width 32 height 13
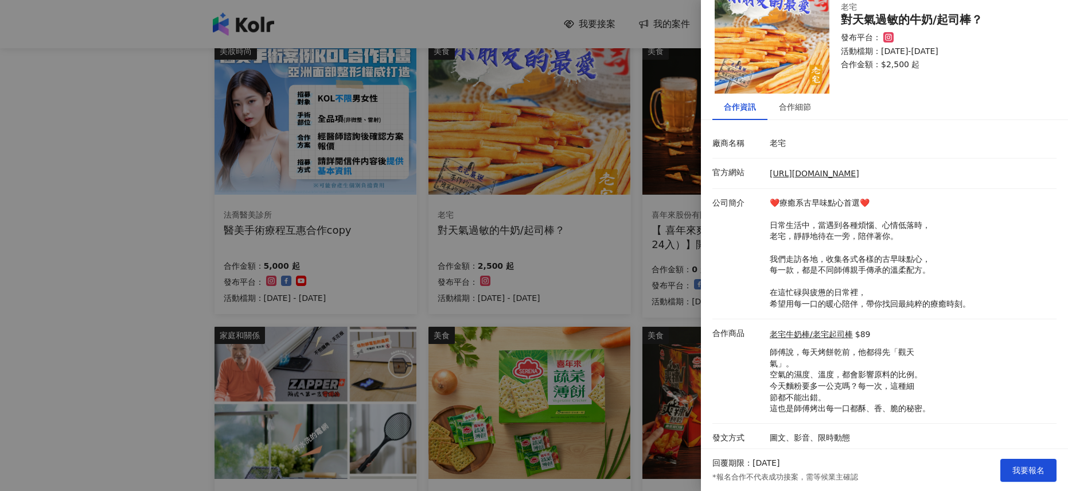
scroll to position [38, 0]
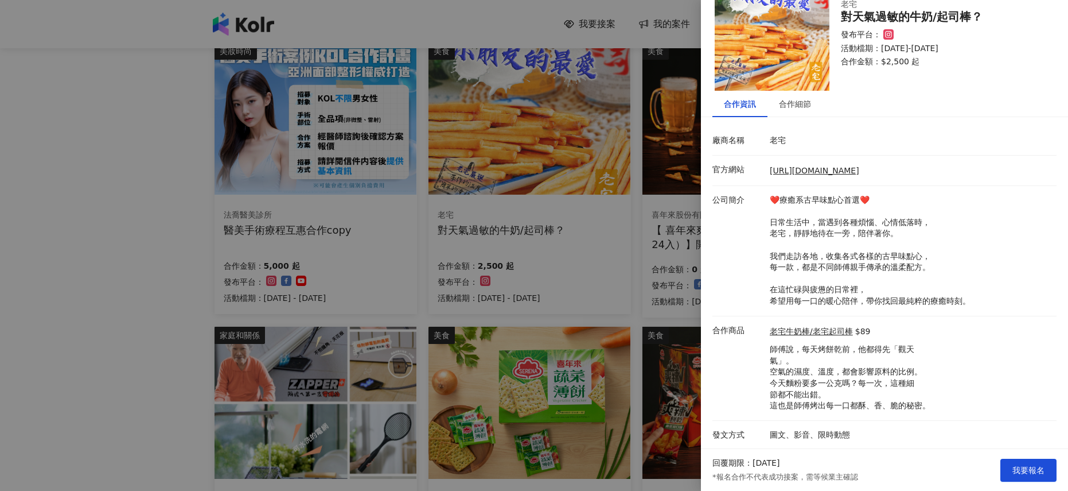
click at [650, 377] on div at bounding box center [534, 245] width 1068 height 491
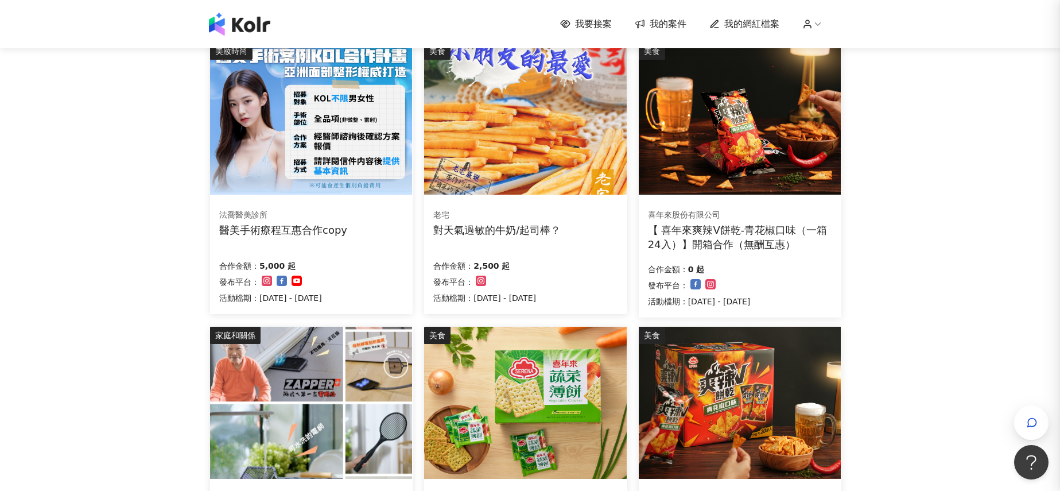
scroll to position [699, 0]
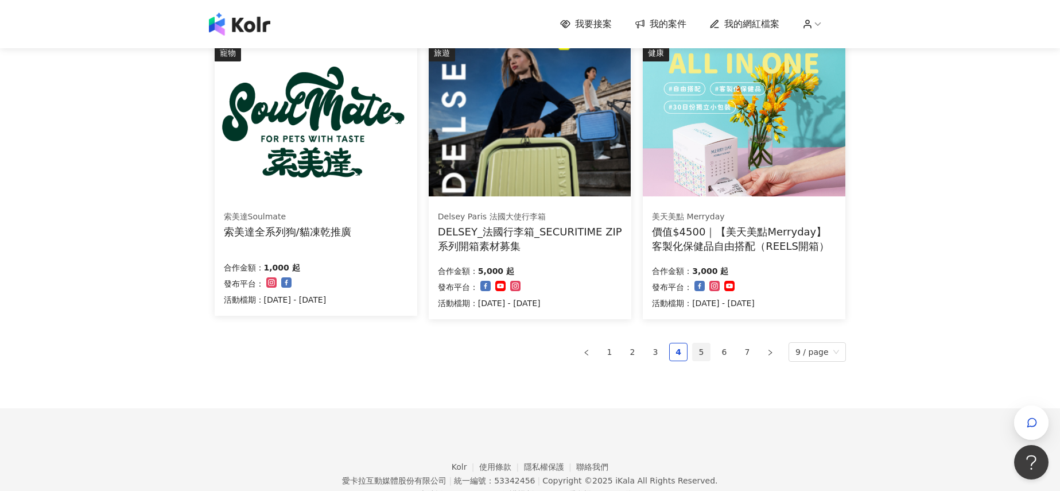
click at [703, 349] on link "5" at bounding box center [701, 351] width 17 height 17
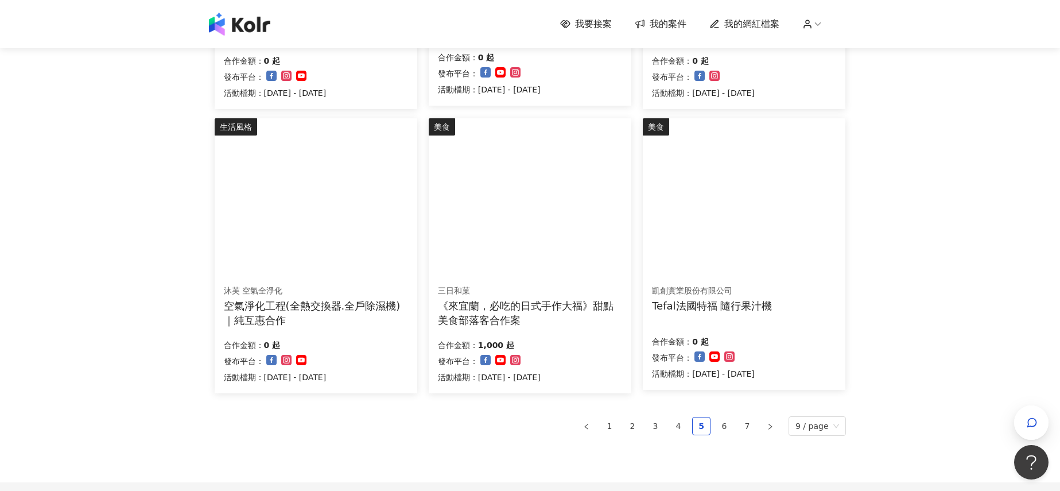
scroll to position [744, 0]
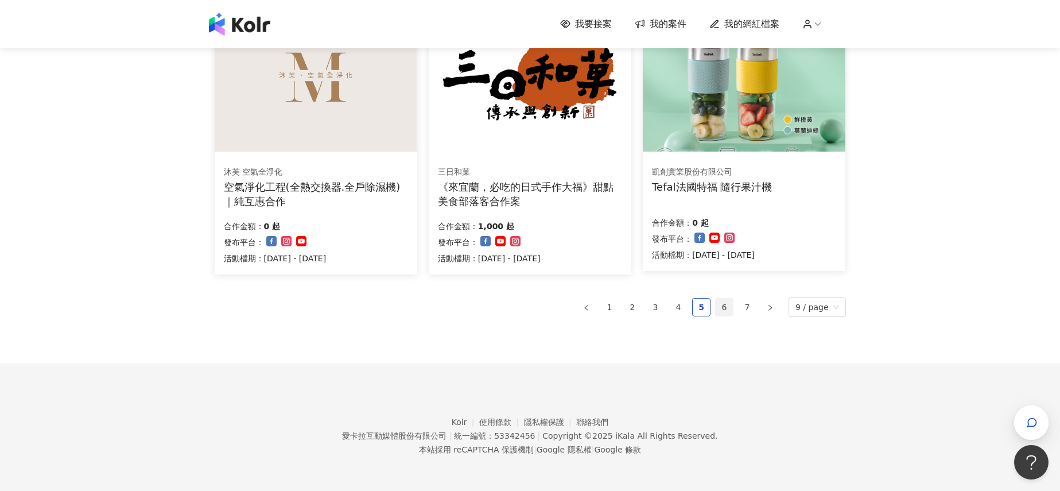
click at [728, 308] on link "6" at bounding box center [724, 306] width 17 height 17
click at [752, 304] on link "7" at bounding box center [746, 306] width 17 height 17
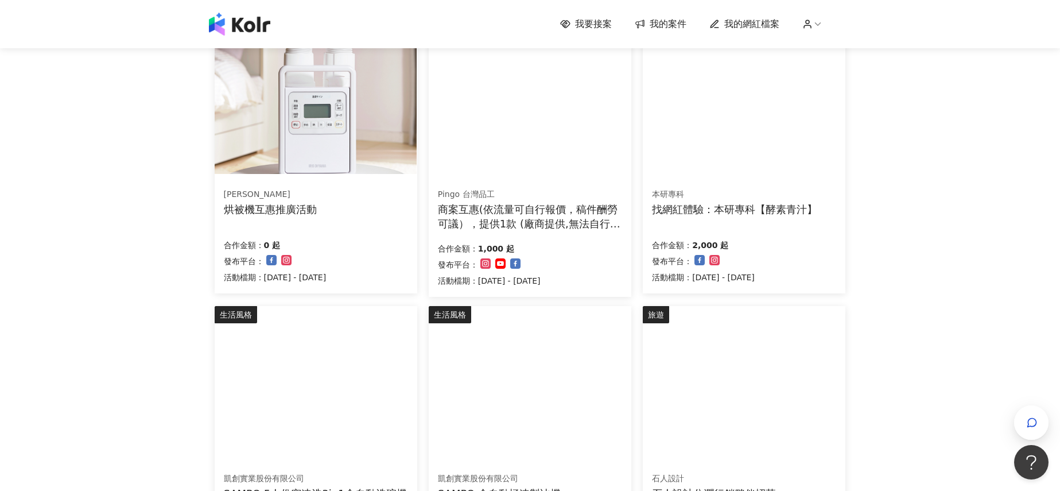
scroll to position [553, 0]
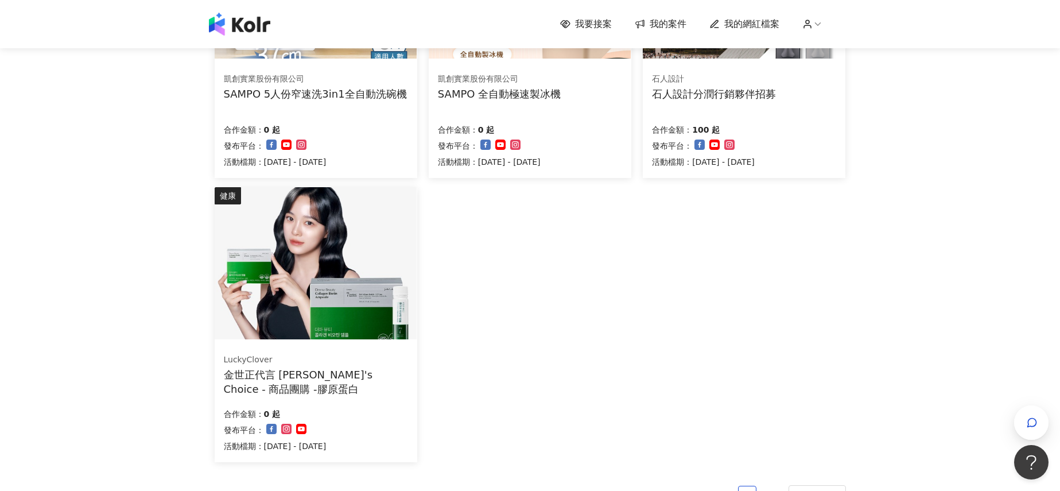
click at [371, 260] on img at bounding box center [316, 263] width 202 height 152
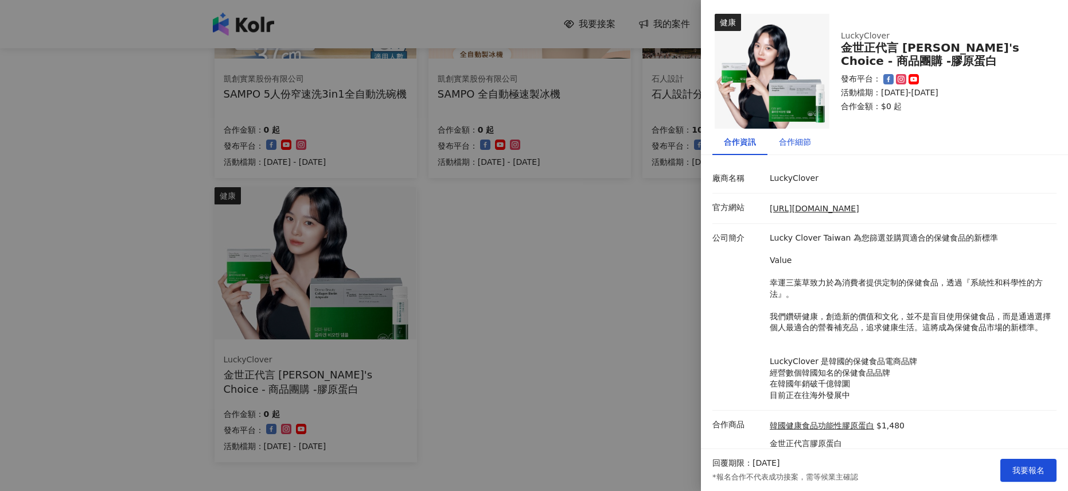
click at [799, 140] on div "合作細節" at bounding box center [795, 141] width 32 height 13
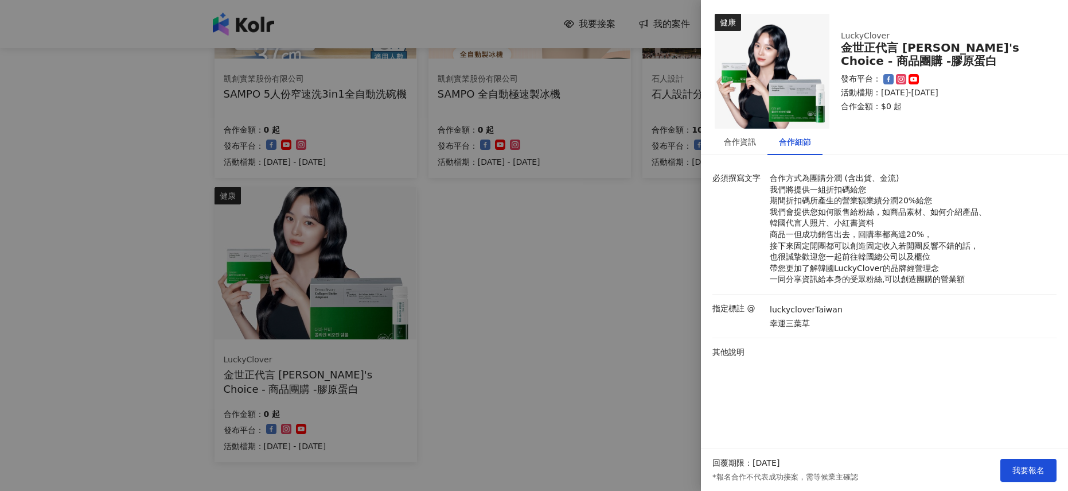
click at [688, 278] on div at bounding box center [534, 245] width 1068 height 491
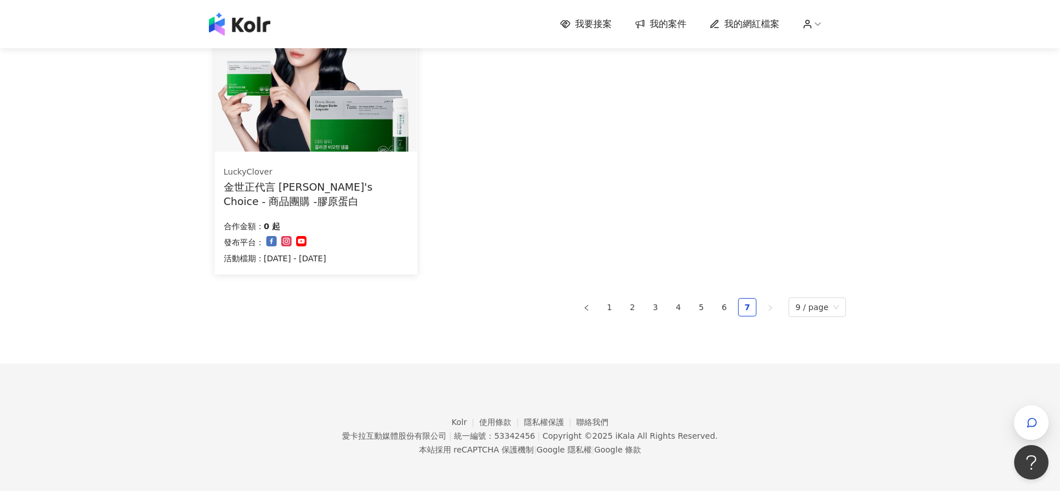
scroll to position [0, 0]
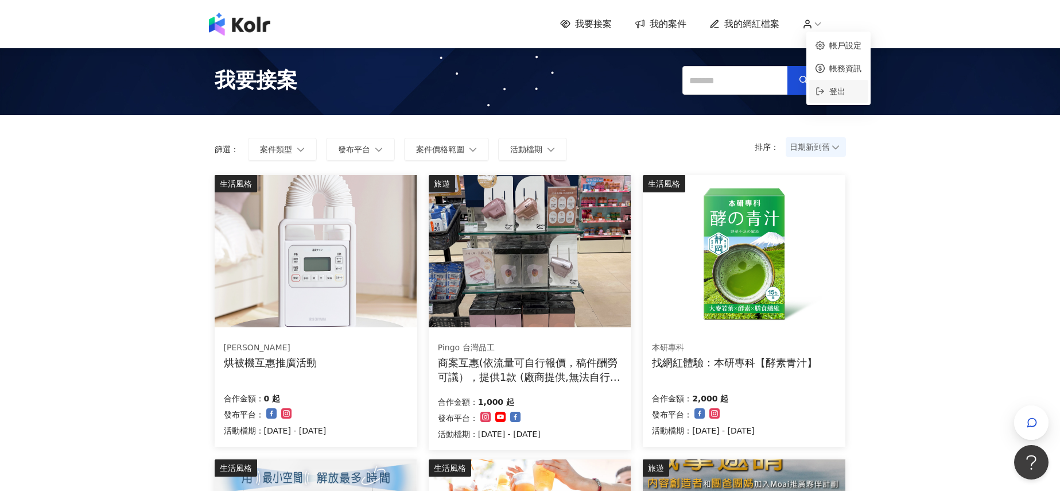
click at [857, 100] on li "登出" at bounding box center [838, 91] width 60 height 23
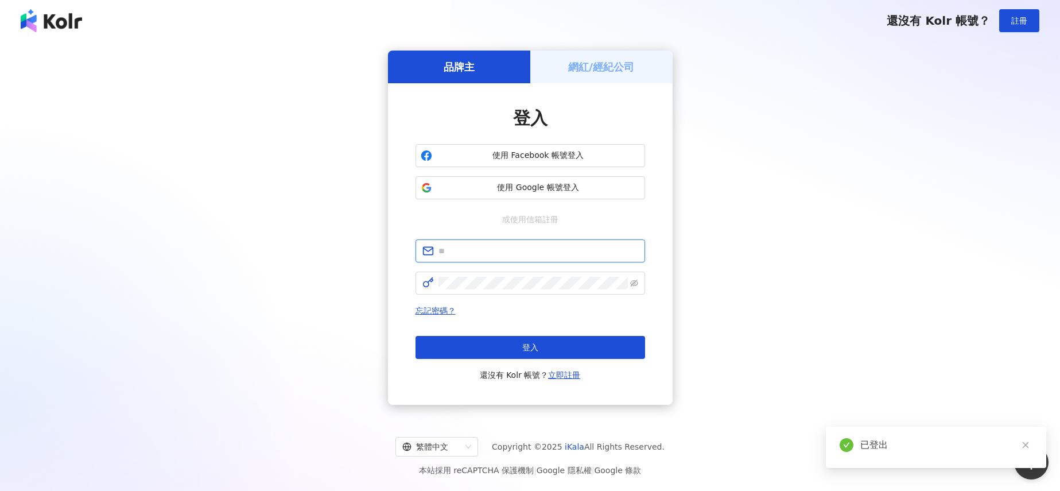
type input "**********"
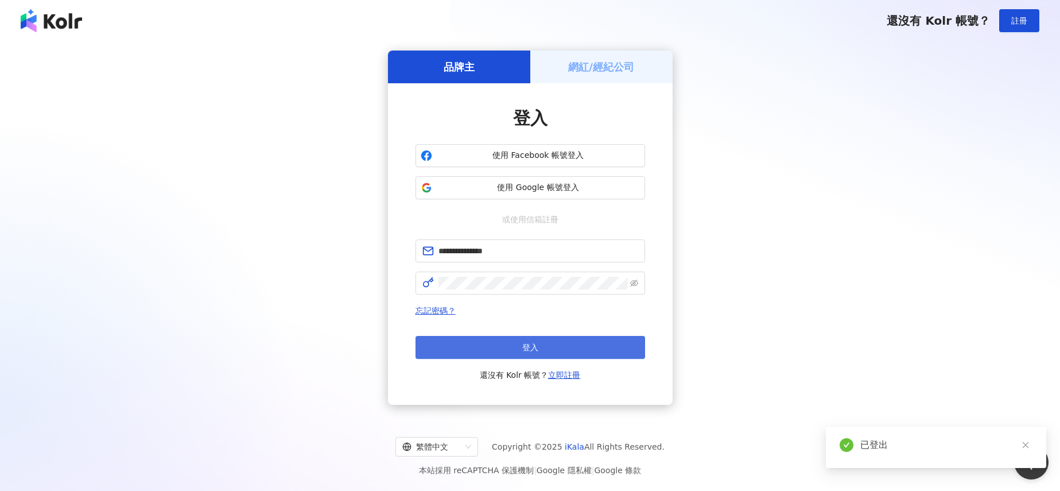
click at [578, 348] on button "登入" at bounding box center [530, 347] width 230 height 23
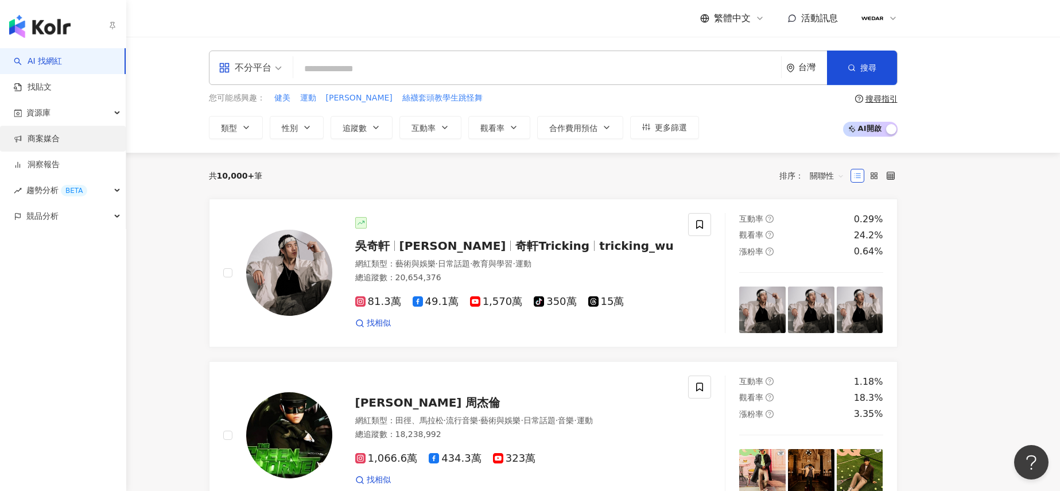
click at [57, 144] on link "商案媒合" at bounding box center [37, 138] width 46 height 11
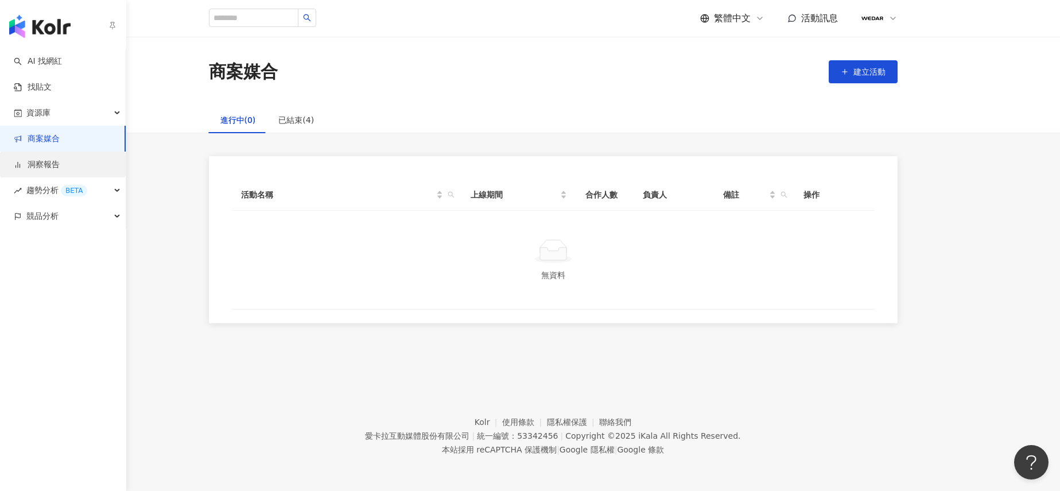
click at [60, 168] on link "洞察報告" at bounding box center [37, 164] width 46 height 11
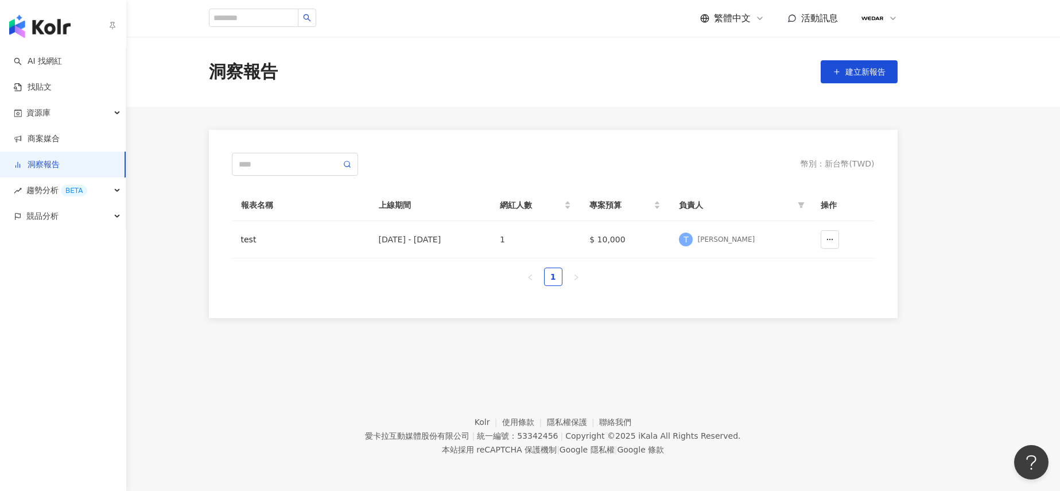
click at [60, 164] on link "洞察報告" at bounding box center [37, 164] width 46 height 11
click at [57, 193] on span "趨勢分析 BETA" at bounding box center [56, 190] width 61 height 26
click at [52, 211] on link "Hashtag 排行" at bounding box center [54, 216] width 52 height 11
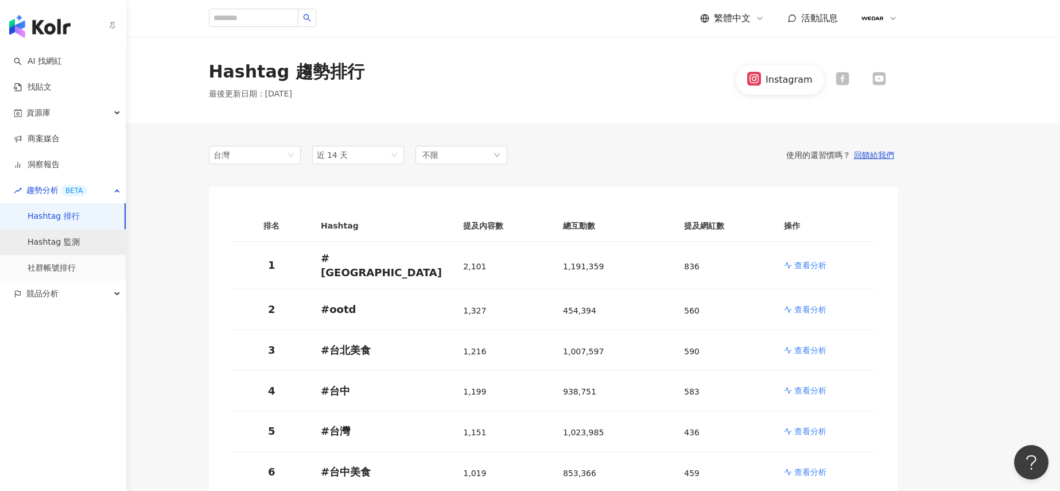
click at [38, 236] on link "Hashtag 監測" at bounding box center [54, 241] width 52 height 11
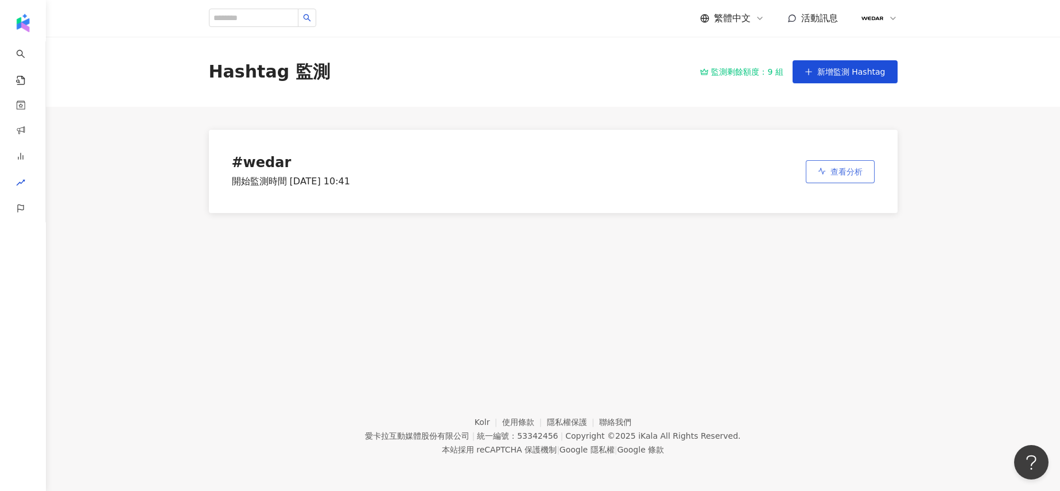
click at [818, 173] on icon "button" at bounding box center [822, 171] width 8 height 8
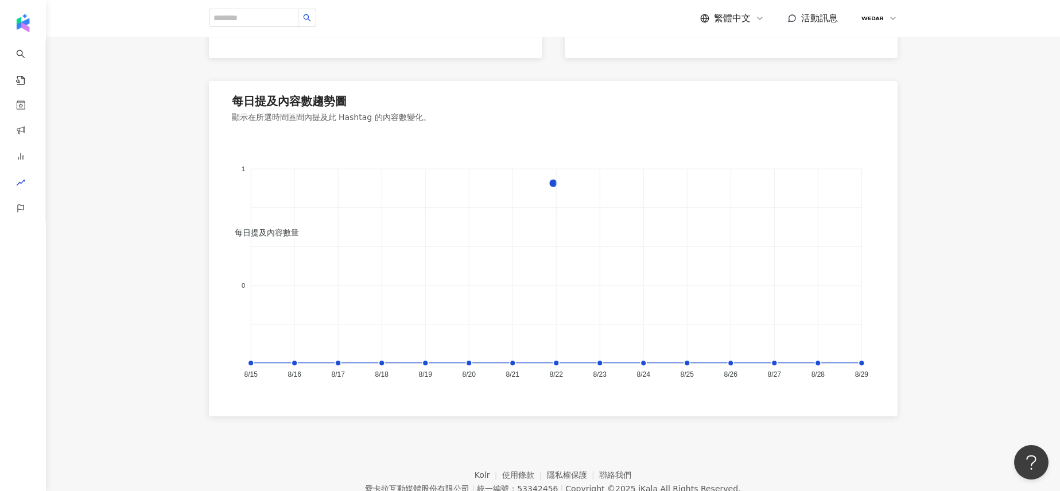
scroll to position [46, 0]
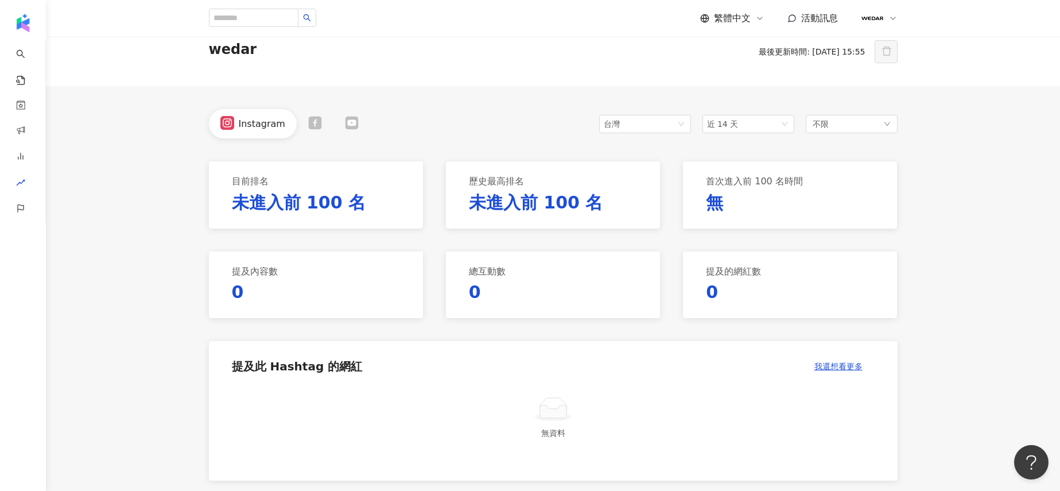
click at [310, 122] on icon at bounding box center [315, 123] width 14 height 14
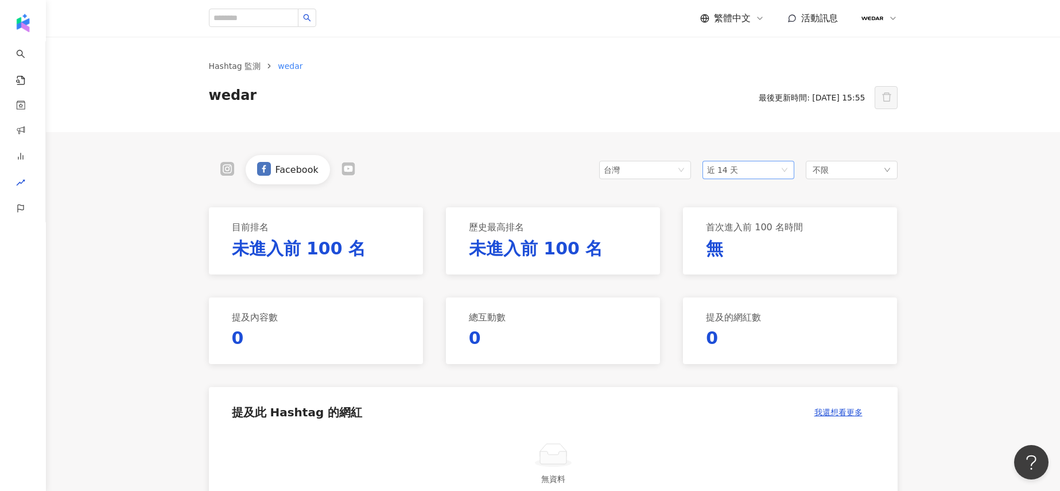
click at [726, 169] on span "近 14 天" at bounding box center [723, 169] width 32 height 9
click at [749, 248] on div "近六個月" at bounding box center [747, 252] width 73 height 13
click at [232, 170] on icon at bounding box center [227, 169] width 14 height 14
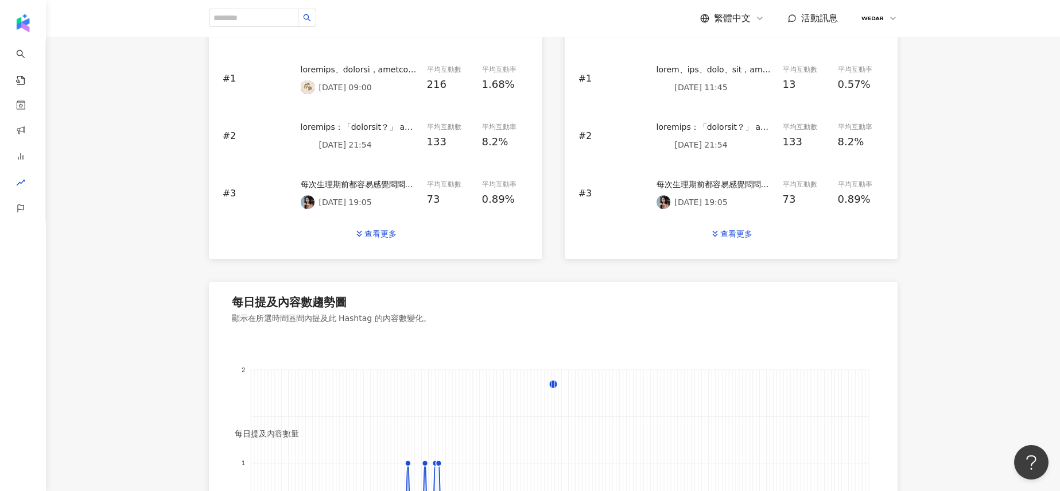
scroll to position [807, 0]
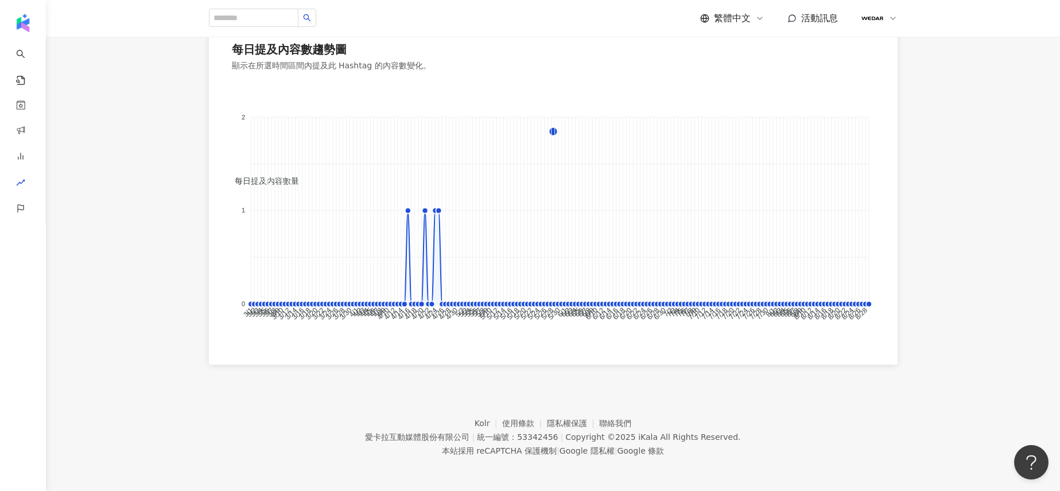
click at [425, 308] on tspan "4/22" at bounding box center [424, 313] width 15 height 15
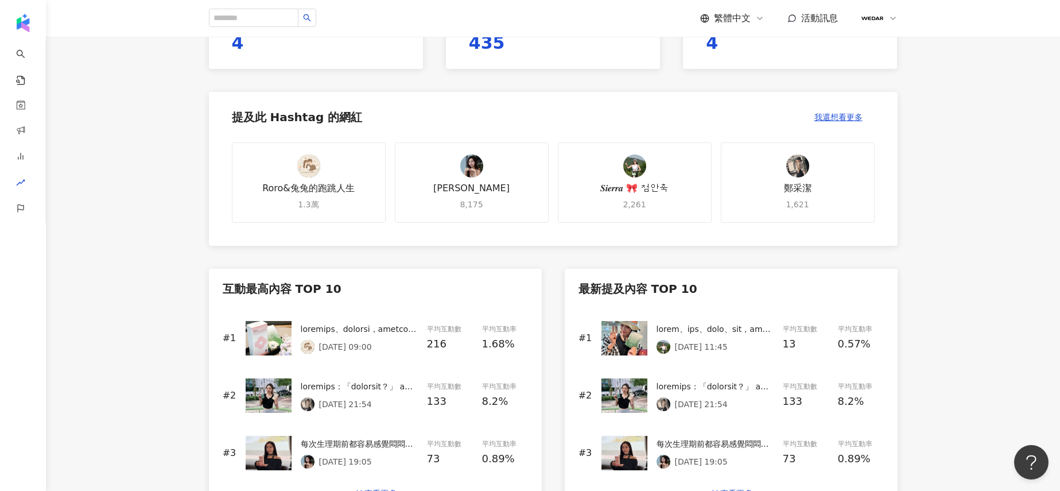
scroll to position [291, 0]
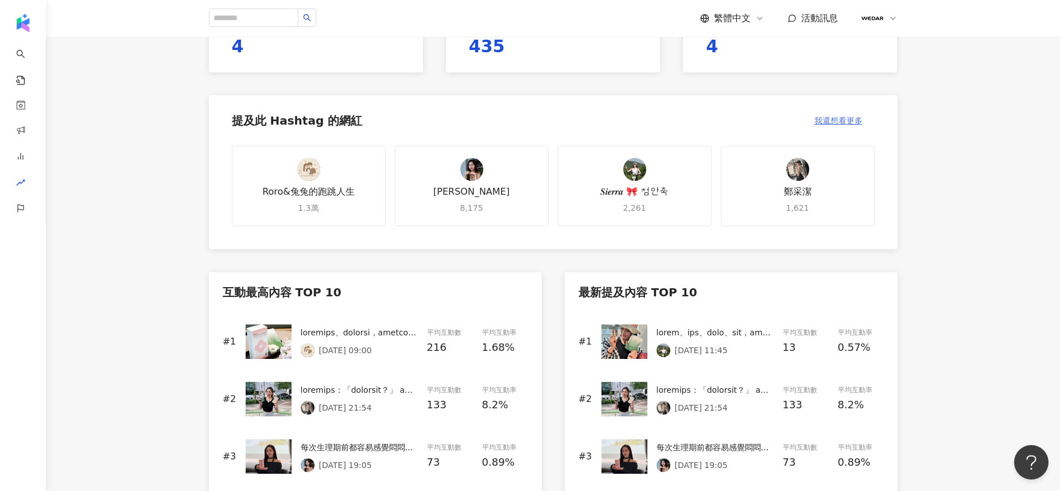
click at [846, 122] on span "我還想看更多" at bounding box center [838, 120] width 48 height 9
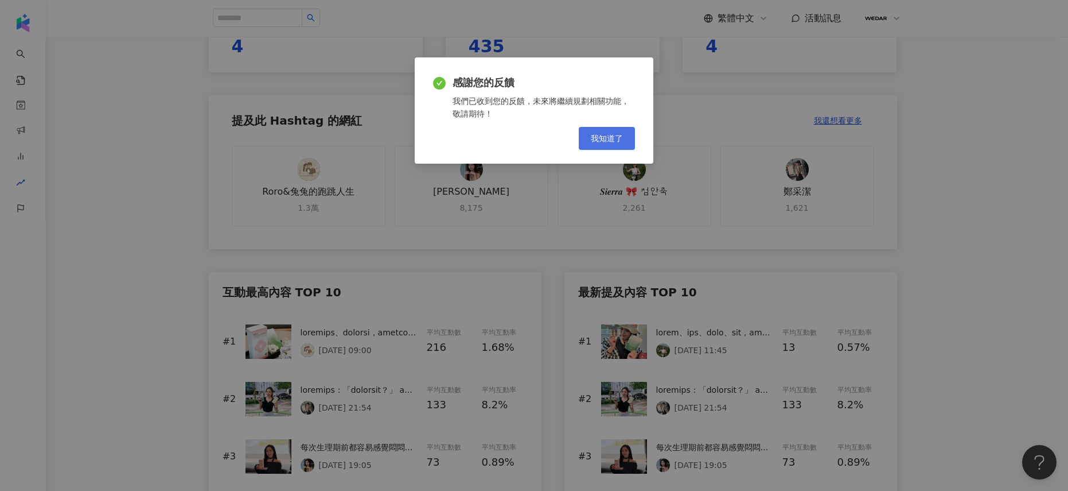
click at [630, 146] on button "我知道了" at bounding box center [607, 138] width 56 height 23
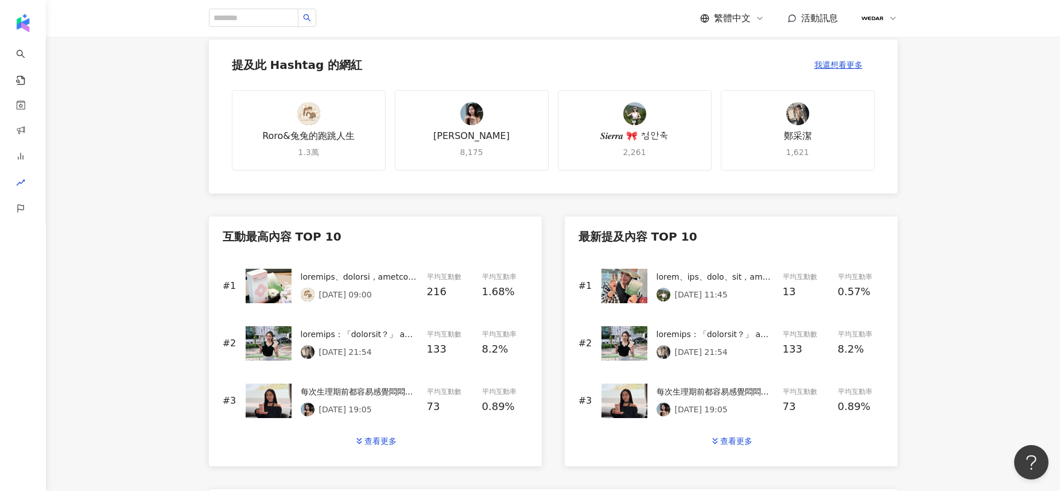
scroll to position [348, 0]
click at [322, 333] on div at bounding box center [359, 333] width 117 height 13
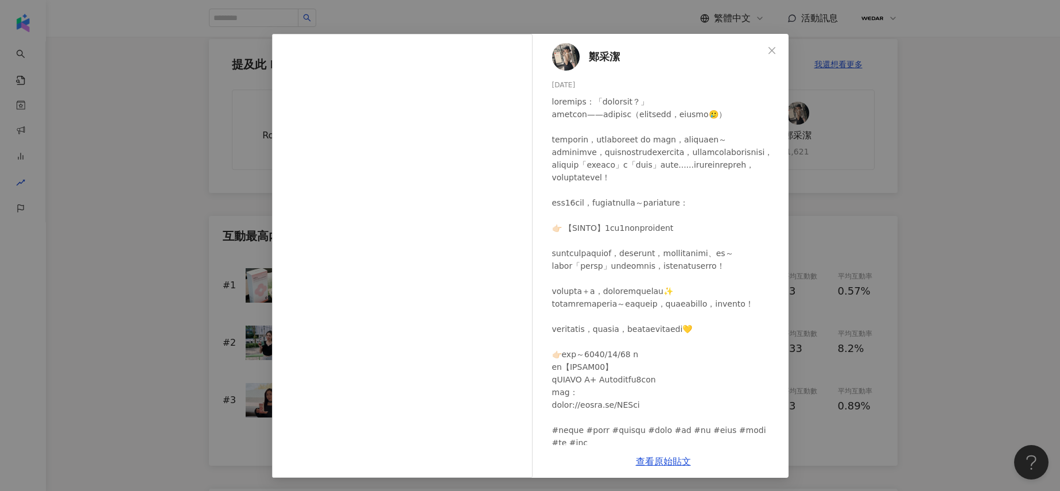
scroll to position [24, 0]
